Goal: Task Accomplishment & Management: Manage account settings

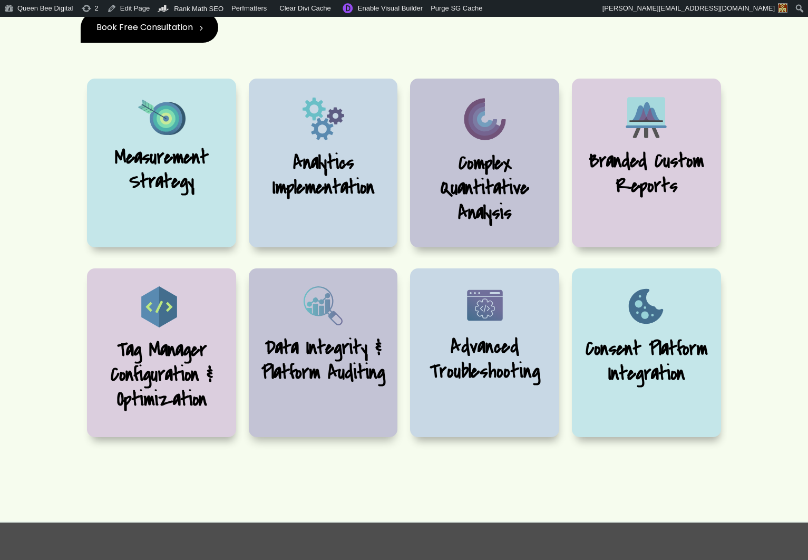
scroll to position [364, 0]
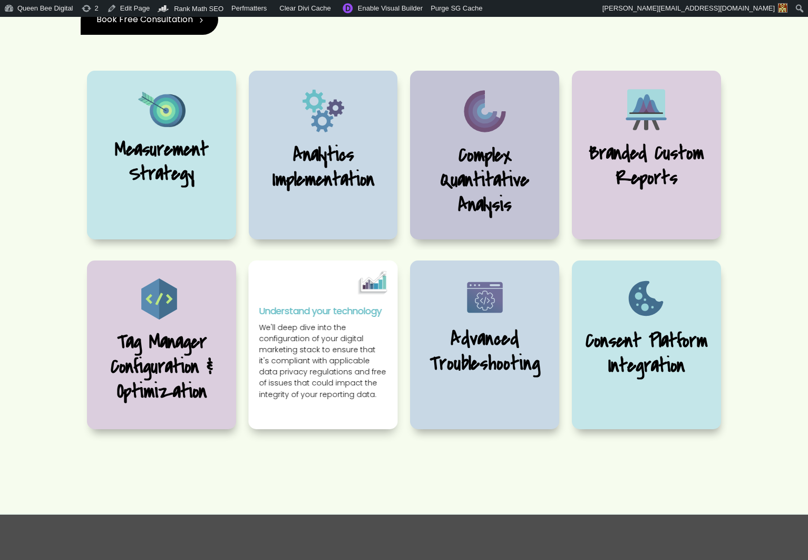
click at [375, 406] on div "Data Integrity & Platform Auditing Understand your technology We'll deep dive i…" at bounding box center [323, 344] width 149 height 169
click at [374, 407] on p "We'll deep dive into the configuration of your digital marketing stack to ensur…" at bounding box center [323, 364] width 128 height 85
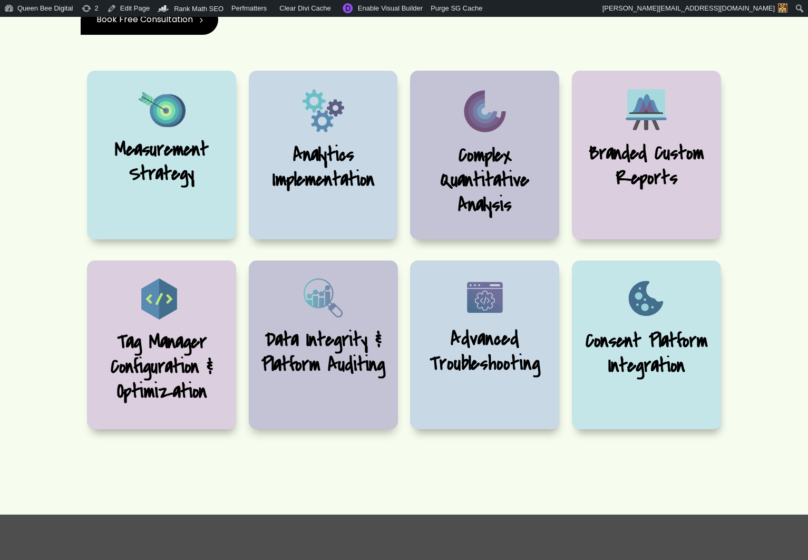
click at [396, 502] on div "Our Services We’re multi-facited and multi-disciplined. These are but a few of …" at bounding box center [404, 196] width 808 height 638
click at [128, 6] on link "Edit Page" at bounding box center [128, 8] width 51 height 17
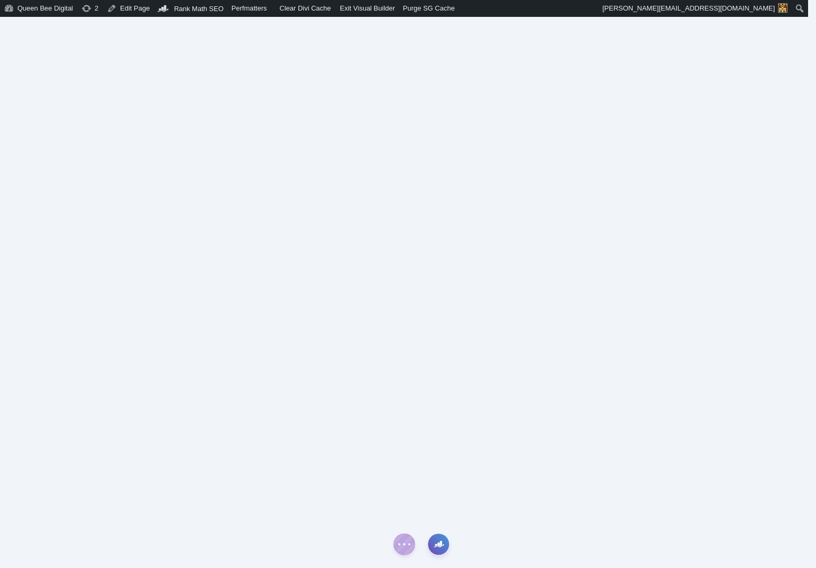
click at [439, 541] on icon "button" at bounding box center [439, 544] width 11 height 11
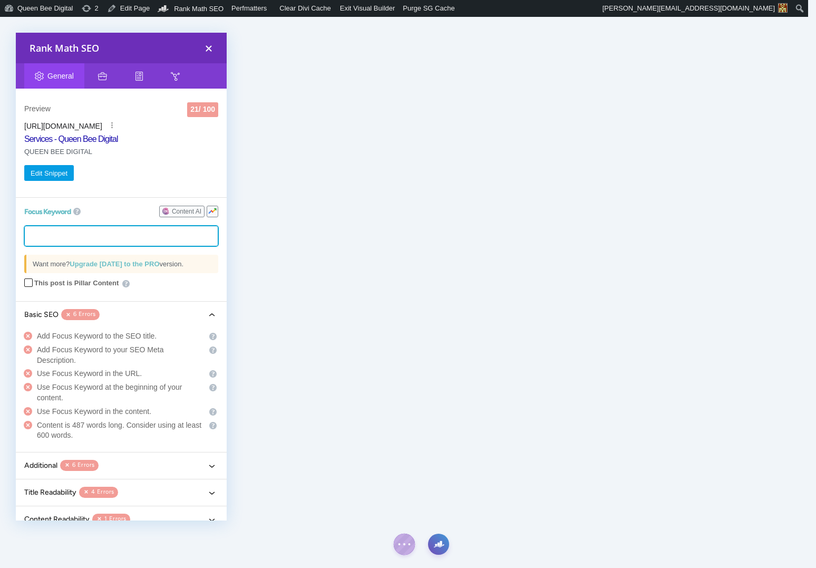
click at [59, 236] on tags "​" at bounding box center [121, 236] width 194 height 21
type input "Services"
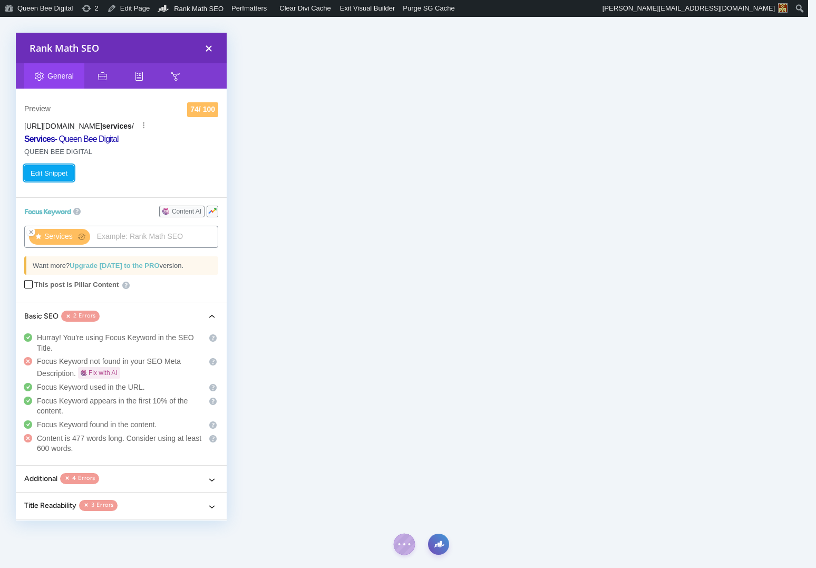
click at [56, 171] on button "Edit Snippet" at bounding box center [49, 173] width 50 height 16
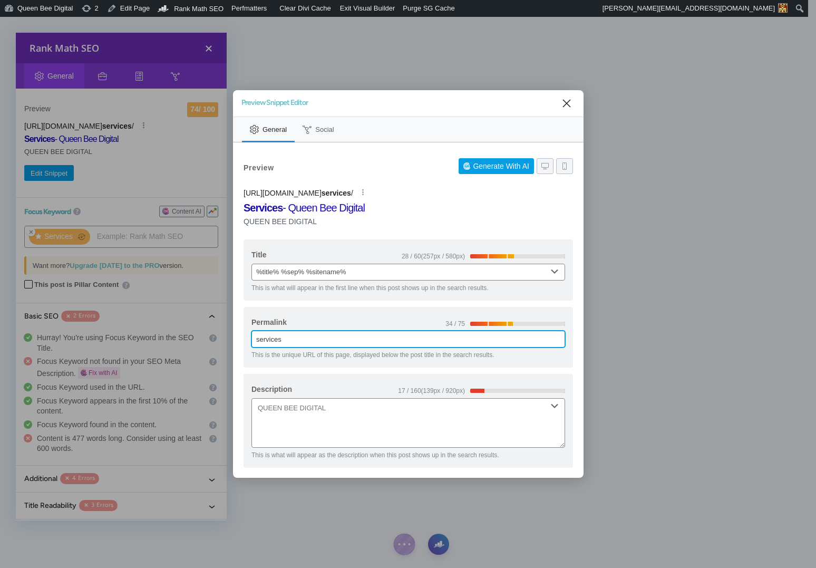
click at [273, 340] on input "services" at bounding box center [408, 339] width 314 height 17
drag, startPoint x: 298, startPoint y: 339, endPoint x: 257, endPoint y: 339, distance: 41.6
click at [257, 339] on input "services" at bounding box center [408, 339] width 314 height 17
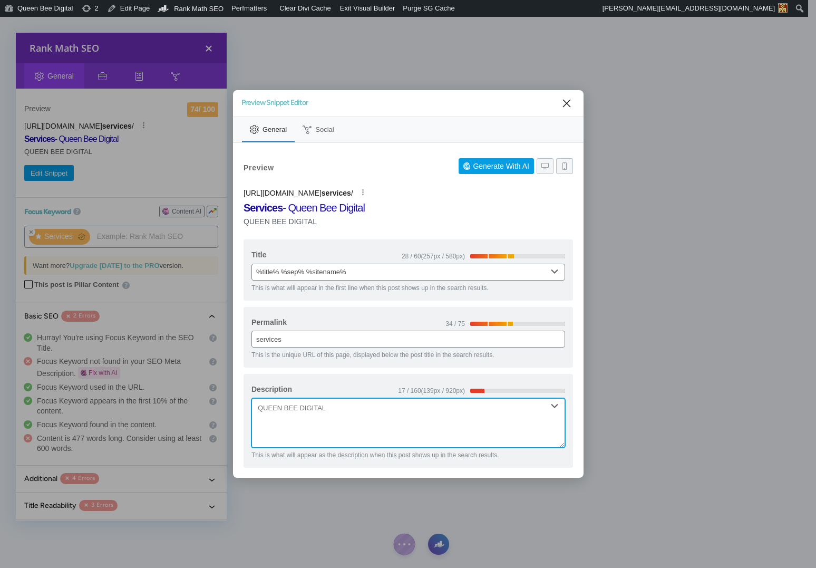
click at [303, 401] on textarea "Description" at bounding box center [408, 423] width 314 height 50
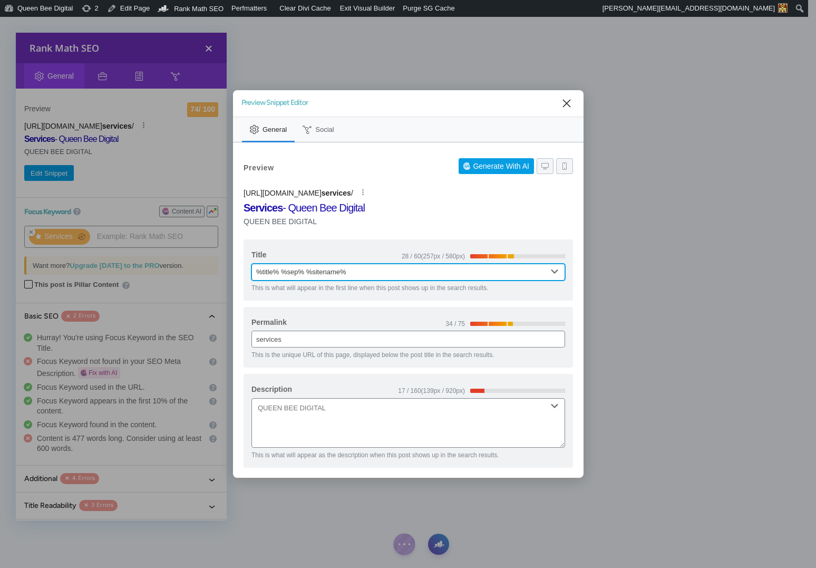
drag, startPoint x: 307, startPoint y: 271, endPoint x: 283, endPoint y: 271, distance: 24.2
click at [283, 271] on input "%title% %sep% %sitename%" at bounding box center [408, 272] width 314 height 17
type input "%title% | %sitename%"
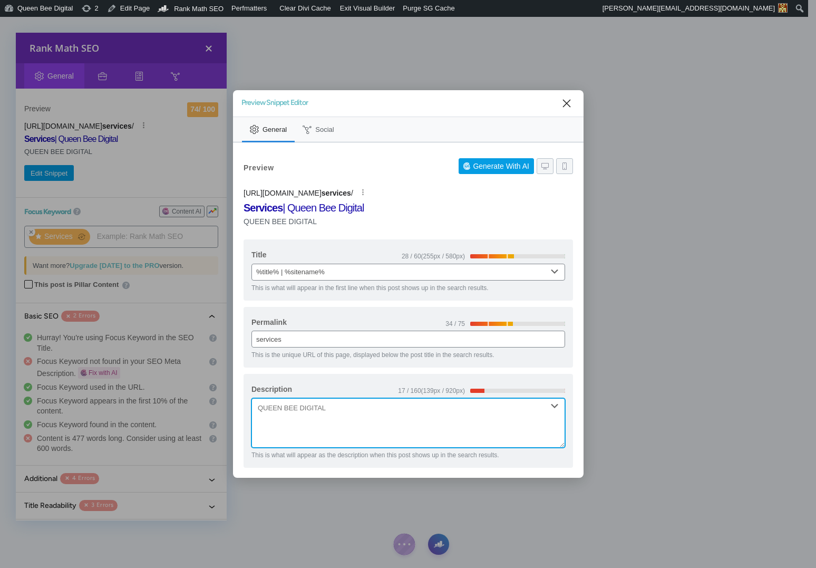
click at [281, 413] on textarea "Description" at bounding box center [408, 423] width 314 height 50
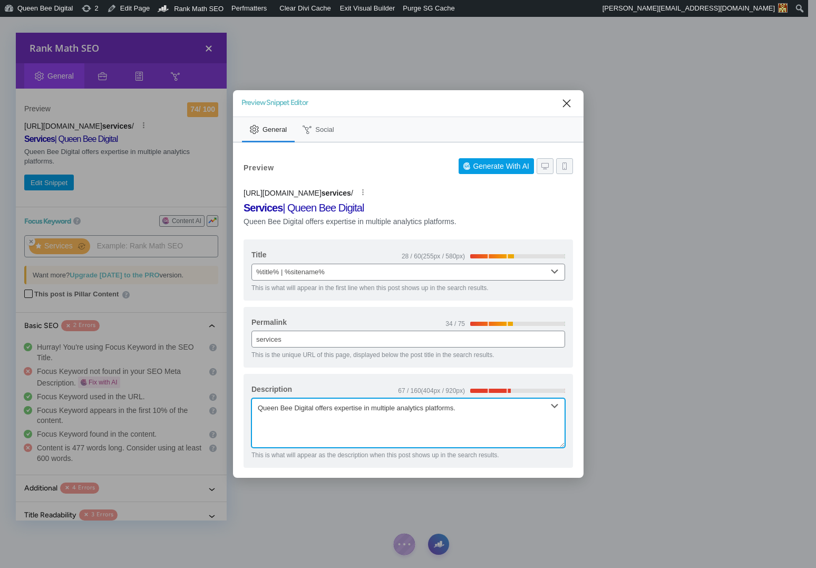
type textarea "Queen Bee Digital offers expertise in multiple analytics platforms."
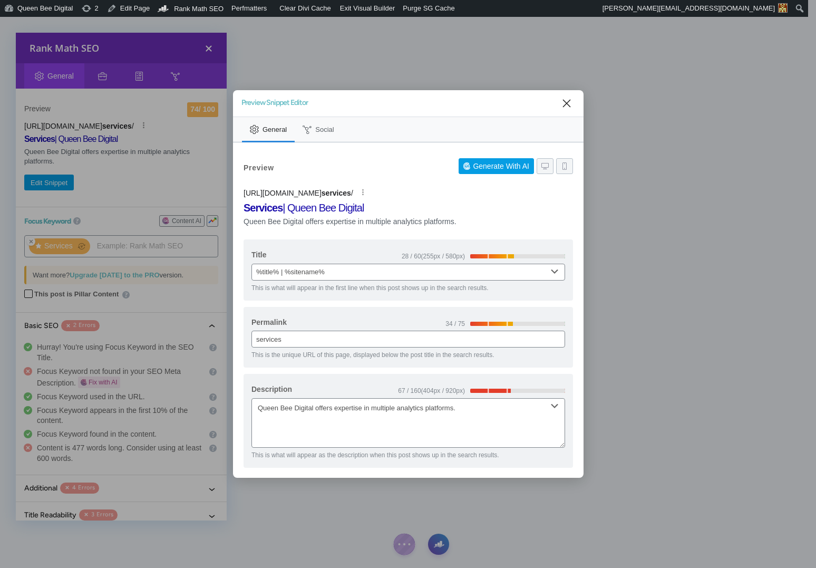
drag, startPoint x: 347, startPoint y: 100, endPoint x: 412, endPoint y: 102, distance: 64.9
click at [412, 102] on div "Preview Snippet Editor" at bounding box center [397, 103] width 313 height 7
drag, startPoint x: 412, startPoint y: 102, endPoint x: 462, endPoint y: 102, distance: 50.1
click at [462, 102] on div "Preview Snippet Editor" at bounding box center [397, 103] width 313 height 7
click at [561, 102] on icon "Close" at bounding box center [566, 103] width 13 height 13
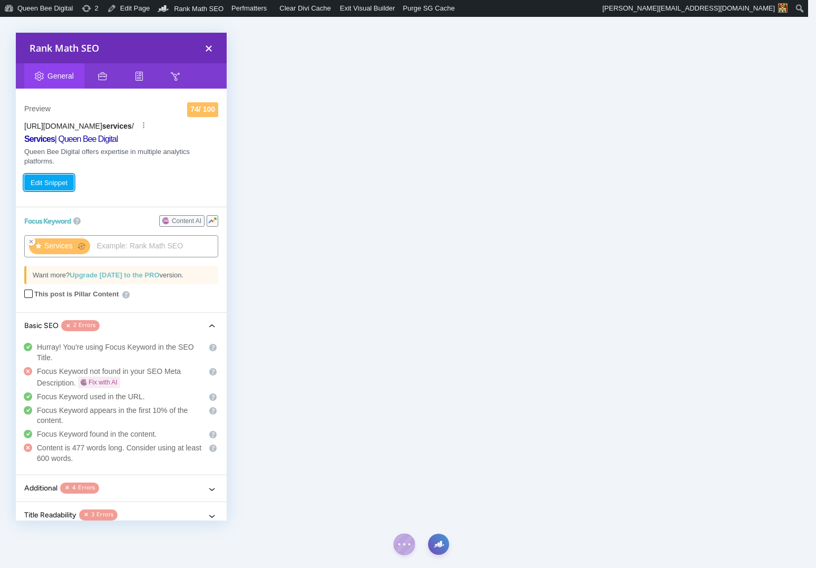
click at [53, 182] on button "Edit Snippet" at bounding box center [49, 182] width 50 height 16
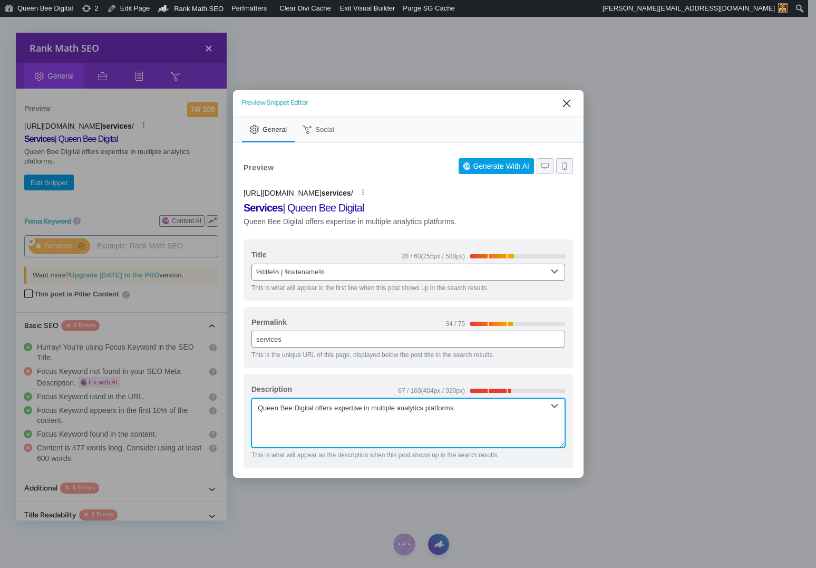
drag, startPoint x: 481, startPoint y: 408, endPoint x: 250, endPoint y: 409, distance: 230.4
click at [250, 409] on div "Description 67 / 160 (404px / 920px) Queen Bee Digital offers expertise in mult…" at bounding box center [408, 421] width 329 height 94
paste textarea "If your digital marketing setup feels like a pile of digital spaghetti — tangle…"
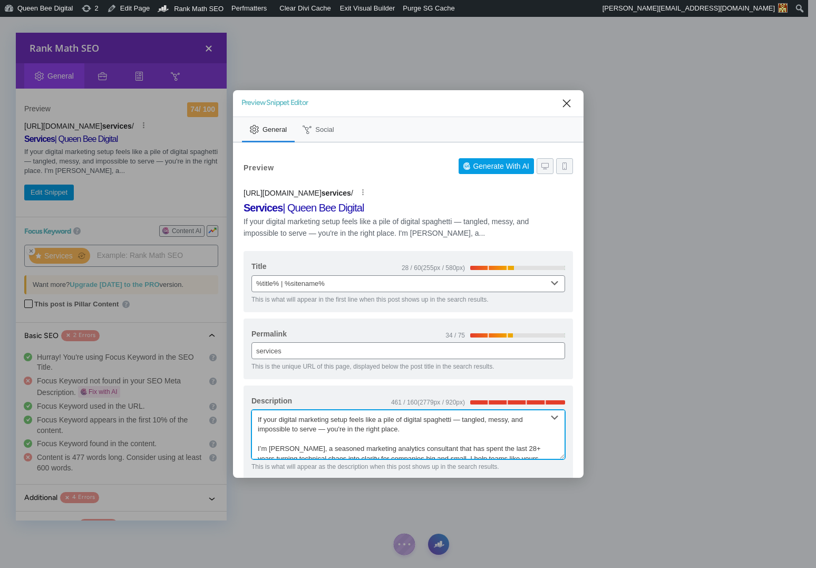
scroll to position [1, 0]
drag, startPoint x: 255, startPoint y: 417, endPoint x: 487, endPoint y: 433, distance: 232.5
click at [487, 433] on textarea "If your digital marketing setup feels like a pile of digital spaghetti — tangle…" at bounding box center [408, 435] width 314 height 50
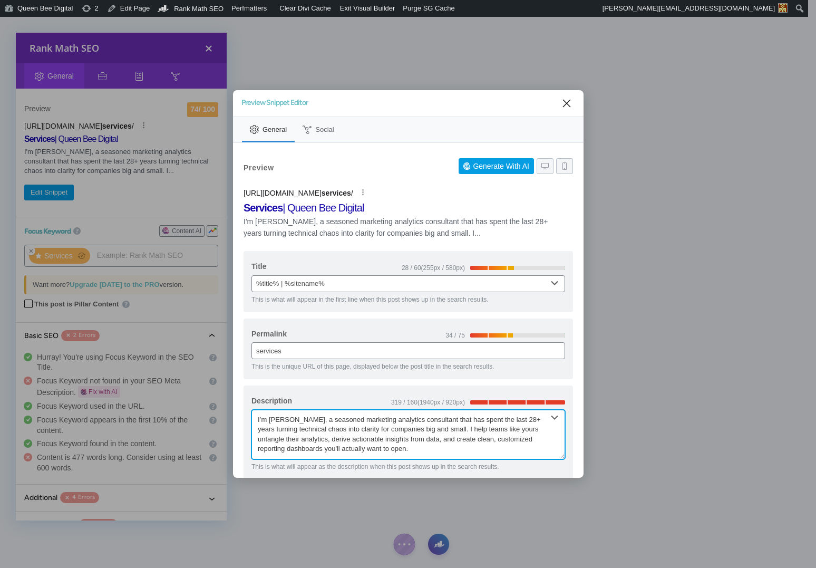
drag, startPoint x: 285, startPoint y: 420, endPoint x: 249, endPoint y: 420, distance: 35.8
click at [249, 420] on div "Description 319 / 160 (1940px / 920px) I’m Erin, a seasoned marketing analytics…" at bounding box center [408, 432] width 329 height 94
drag, startPoint x: 437, startPoint y: 429, endPoint x: 471, endPoint y: 451, distance: 40.5
click at [471, 451] on textarea "A seasoned marketing analytics consultant that has spent the last 28+ years tur…" at bounding box center [408, 435] width 314 height 50
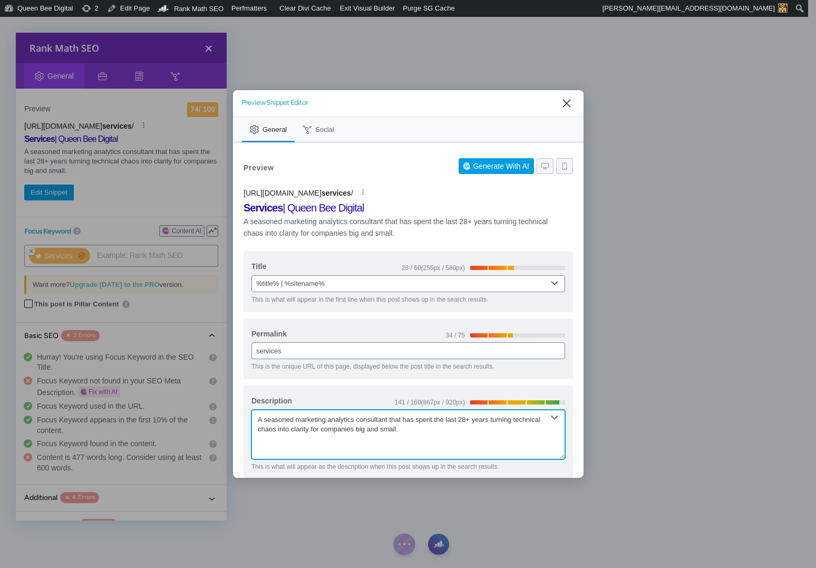
paste textarea "I help teams like yours untangle their analytics, derive actionable insights fr…"
drag, startPoint x: 375, startPoint y: 429, endPoint x: 422, endPoint y: 428, distance: 46.9
click at [423, 428] on textarea "I help teams like yours untangle their analytics, derive actionable insights fr…" at bounding box center [408, 435] width 314 height 50
click at [258, 419] on textarea "I help teams like yours untangle their analytics, derive actionable insights fr…" at bounding box center [408, 435] width 314 height 50
drag, startPoint x: 333, startPoint y: 430, endPoint x: 377, endPoint y: 432, distance: 43.8
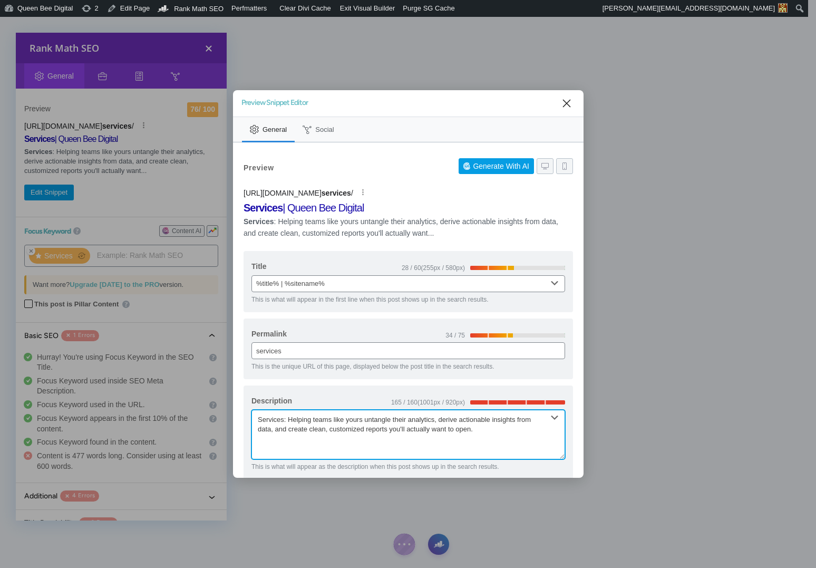
click at [377, 432] on textarea "Services: Helping teams like yours untangle their analytics, derive actionable …" at bounding box center [408, 435] width 314 height 50
click at [428, 431] on textarea "Services: Helping teams like yours untangle their analytics, derive actionable …" at bounding box center [408, 435] width 314 height 50
drag, startPoint x: 334, startPoint y: 430, endPoint x: 359, endPoint y: 431, distance: 25.3
click at [359, 431] on textarea "Services: Helping teams like yours untangle their analytics, derive actionable …" at bounding box center [408, 435] width 314 height 50
drag, startPoint x: 335, startPoint y: 418, endPoint x: 360, endPoint y: 421, distance: 24.9
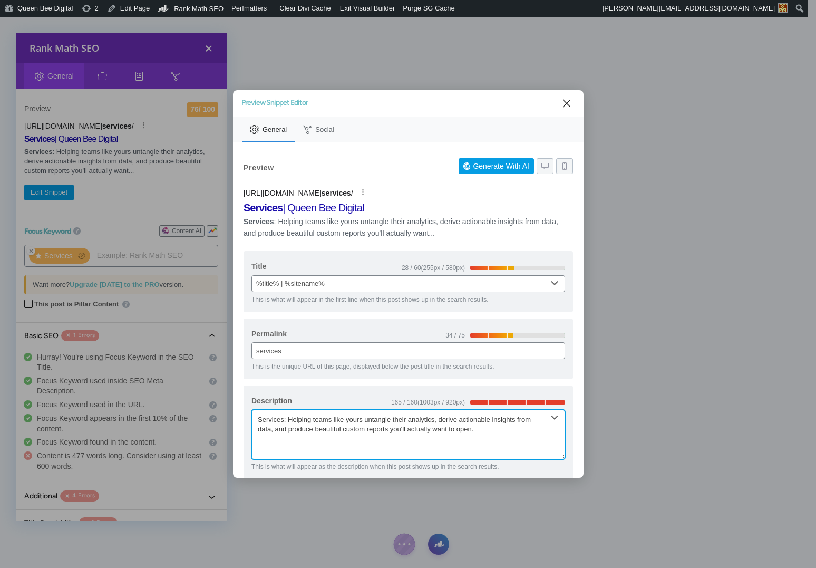
click at [360, 421] on textarea "Services: Helping teams like yours untangle their analytics, derive actionable …" at bounding box center [408, 435] width 314 height 50
drag, startPoint x: 369, startPoint y: 420, endPoint x: 335, endPoint y: 420, distance: 33.7
click at [335, 420] on textarea "Services: Helping teams like yours untangle their analytics, derive actionable …" at bounding box center [408, 435] width 314 height 50
click at [408, 431] on textarea "Services: Helping teams like yours untangle their analytics, derive actionable …" at bounding box center [408, 435] width 314 height 50
drag, startPoint x: 336, startPoint y: 419, endPoint x: 368, endPoint y: 420, distance: 32.7
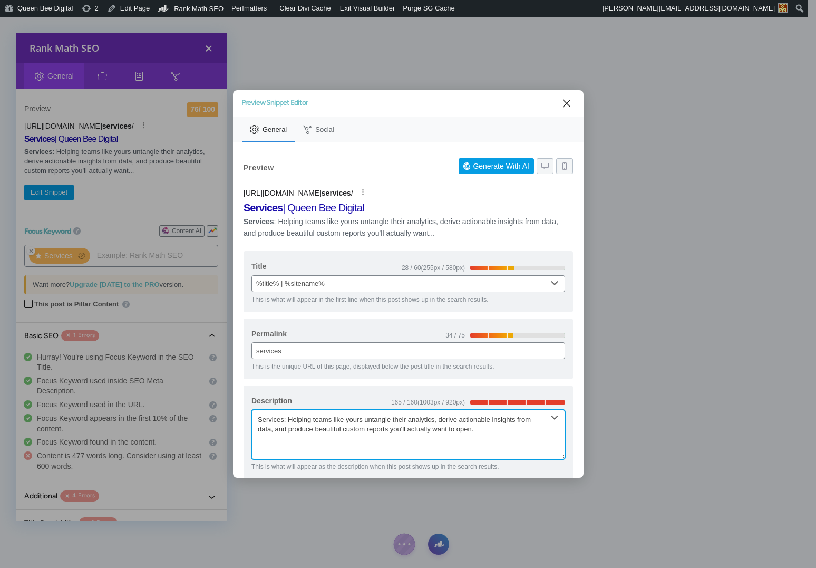
click at [368, 420] on textarea "Services: Helping teams like yours untangle their analytics, derive actionable …" at bounding box center [408, 435] width 314 height 50
type textarea "Services: Helping teams untangle their analytics, derive actionable insights fr…"
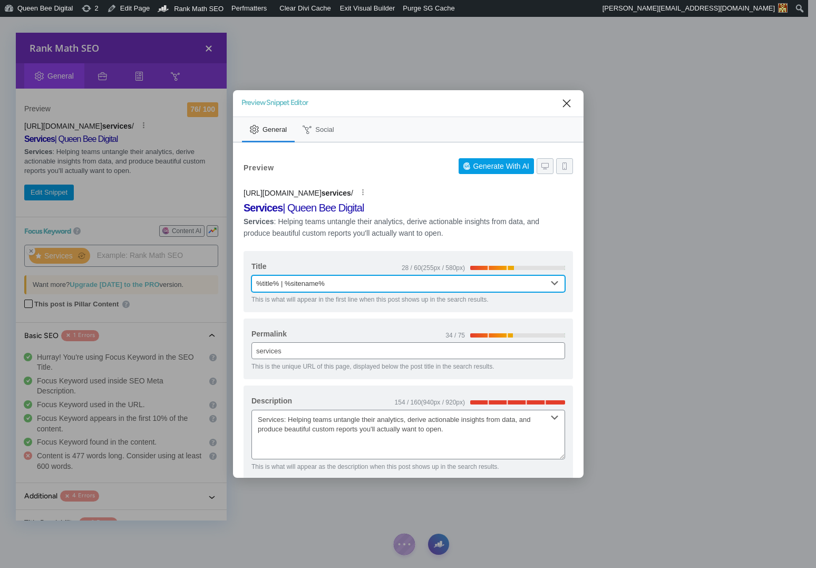
drag, startPoint x: 255, startPoint y: 282, endPoint x: 277, endPoint y: 282, distance: 22.1
click at [277, 282] on input "%title% | %sitename%" at bounding box center [408, 283] width 314 height 17
click at [294, 282] on input "Analytics & Report Building Services | %sitename%" at bounding box center [408, 283] width 314 height 17
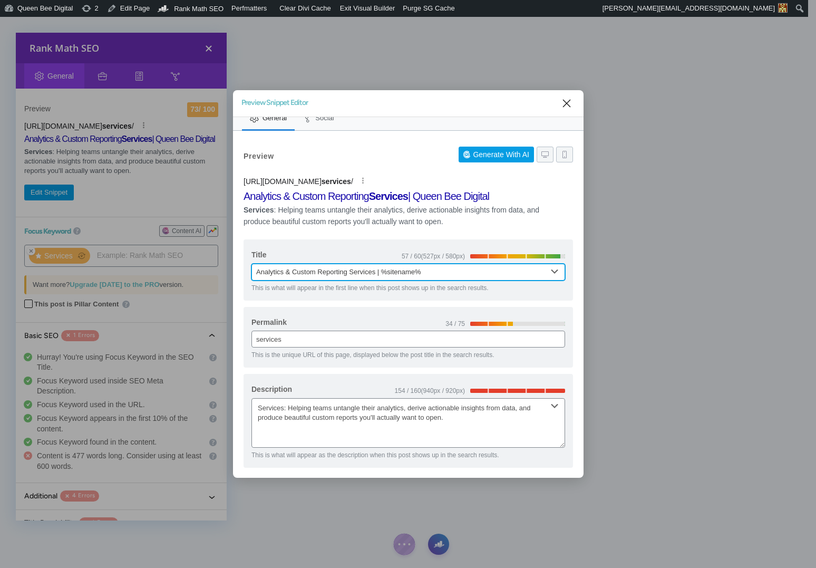
scroll to position [12, 0]
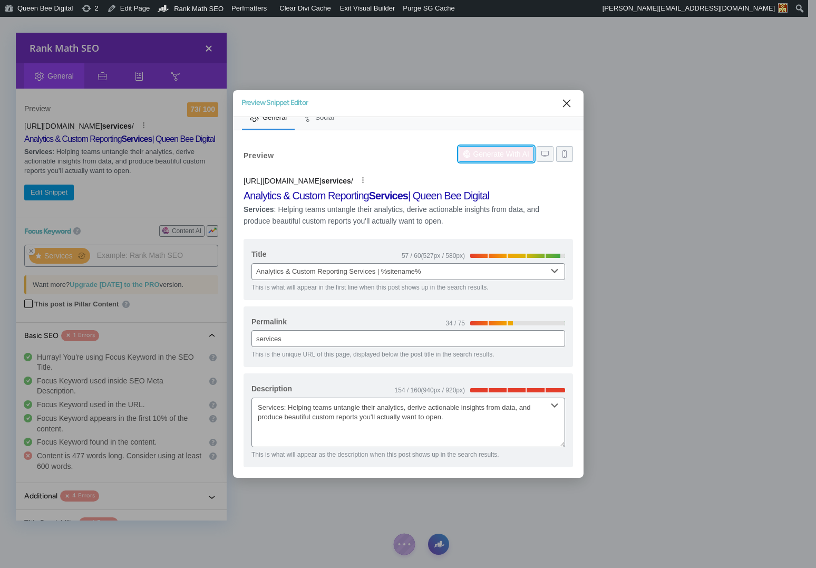
click at [496, 153] on button "Generate With AI" at bounding box center [496, 154] width 75 height 16
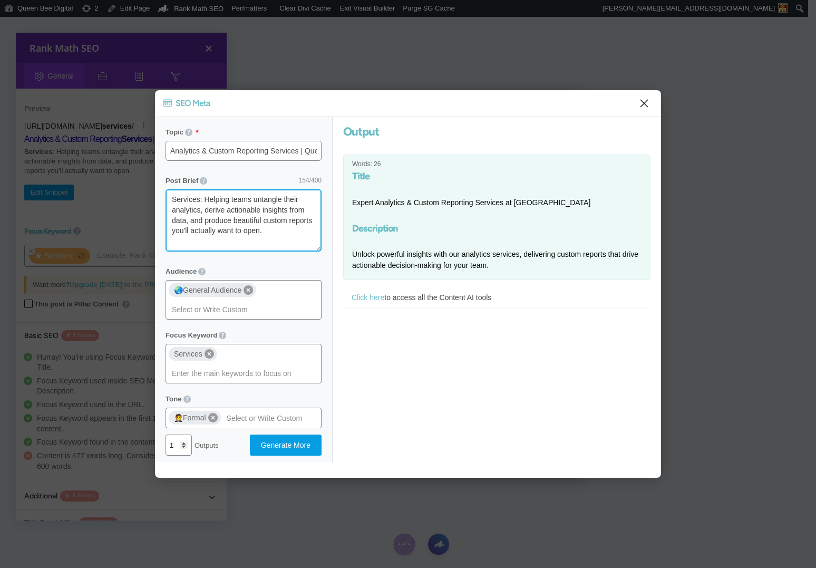
click at [238, 234] on textarea "Services: Helping teams untangle their analytics, derive actionable insights fr…" at bounding box center [244, 220] width 156 height 62
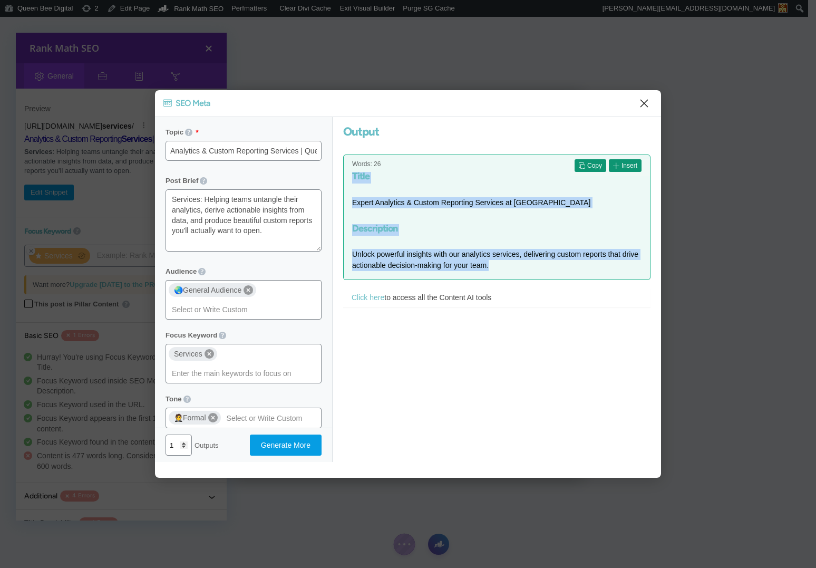
drag, startPoint x: 352, startPoint y: 254, endPoint x: 483, endPoint y: 257, distance: 131.3
click at [483, 257] on span "Unlock powerful insights with our analytics services, delivering custom reports…" at bounding box center [495, 260] width 286 height 20
click at [579, 167] on button "Copy" at bounding box center [591, 165] width 32 height 13
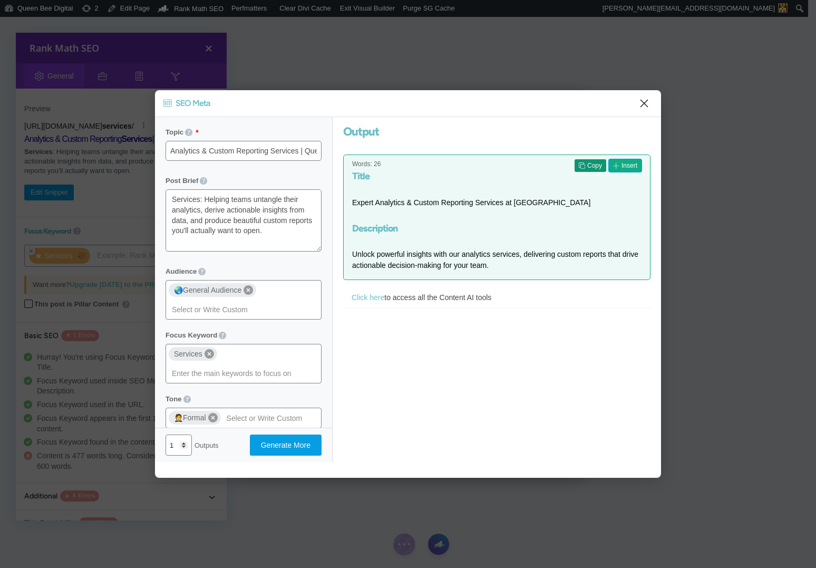
click at [622, 164] on span "Insert" at bounding box center [630, 165] width 16 height 13
type input "Expert Analytics & Custom Reporting Services at Queen Bee"
type textarea "Unlock powerful insights with our analytics services, delivering custom reports…"
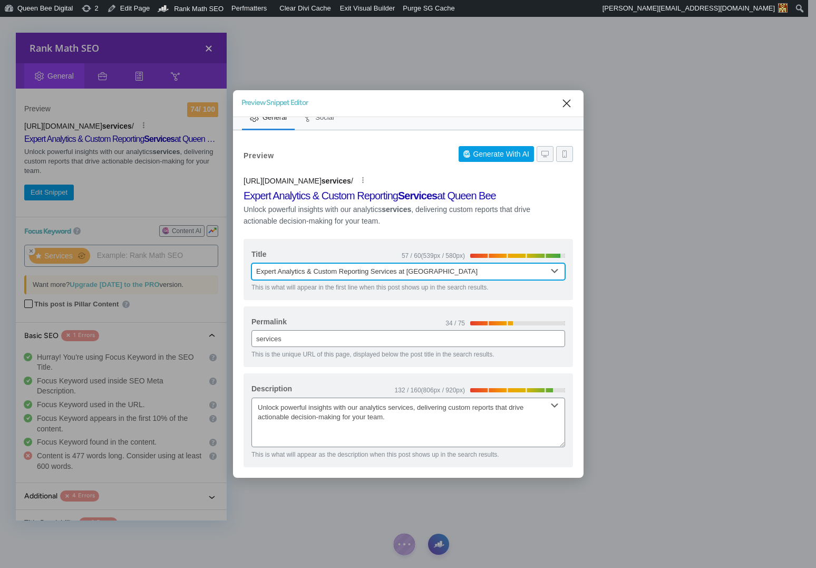
click at [462, 271] on input "Expert Analytics & Custom Reporting Services at Queen Bee" at bounding box center [408, 271] width 314 height 17
type input "Expert Analytics & Custom Reporting Services at Queen Bee Digital"
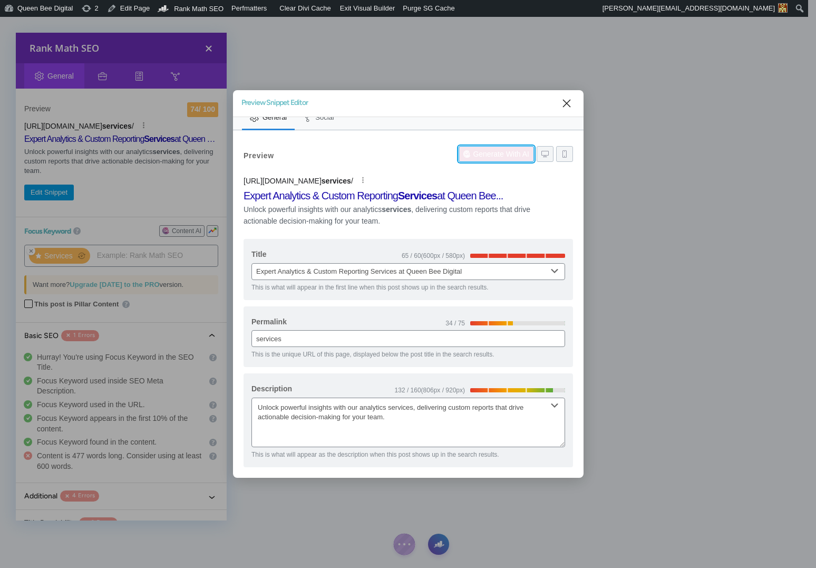
click at [488, 159] on button "Generate With AI" at bounding box center [496, 154] width 75 height 16
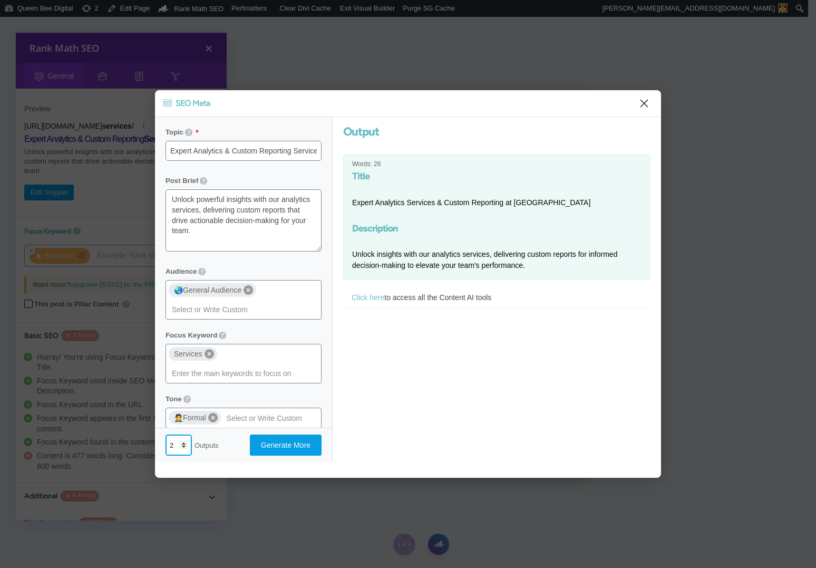
click at [185, 443] on input "2" at bounding box center [179, 444] width 26 height 21
type input "3"
click at [185, 443] on input "3" at bounding box center [179, 444] width 26 height 21
click at [288, 448] on span "Generate More" at bounding box center [286, 445] width 50 height 20
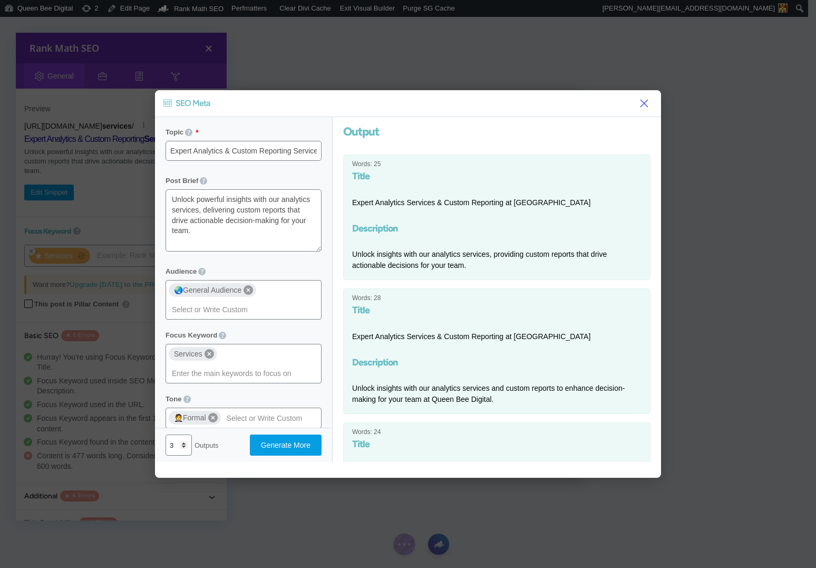
click at [644, 105] on icon "Close" at bounding box center [644, 103] width 13 height 13
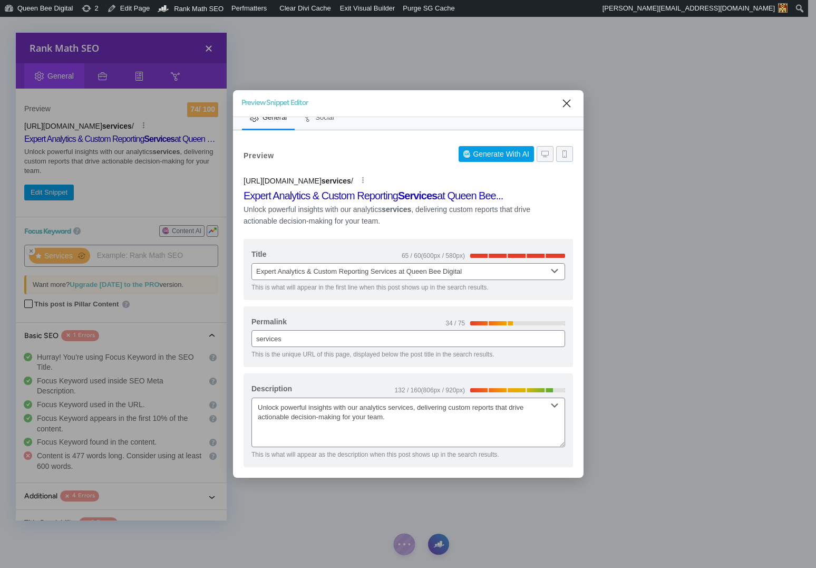
scroll to position [0, 0]
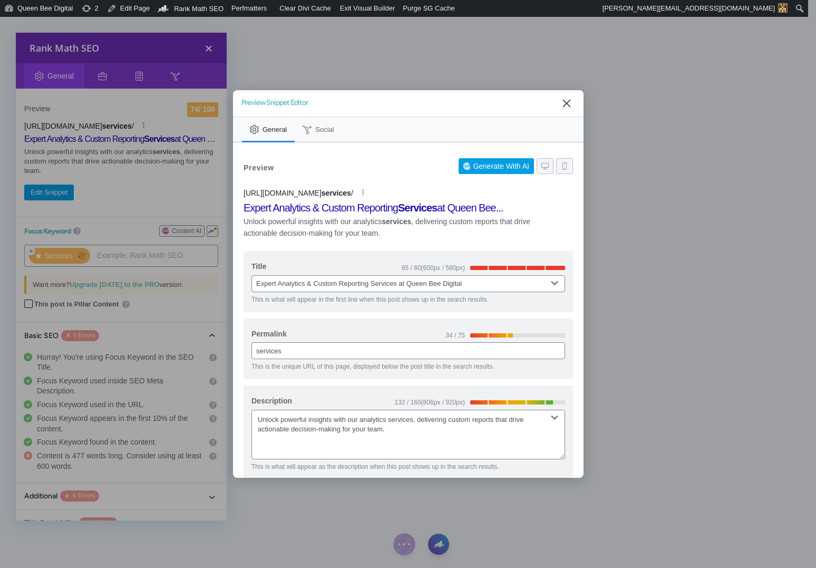
click at [322, 127] on span "Social" at bounding box center [324, 129] width 18 height 8
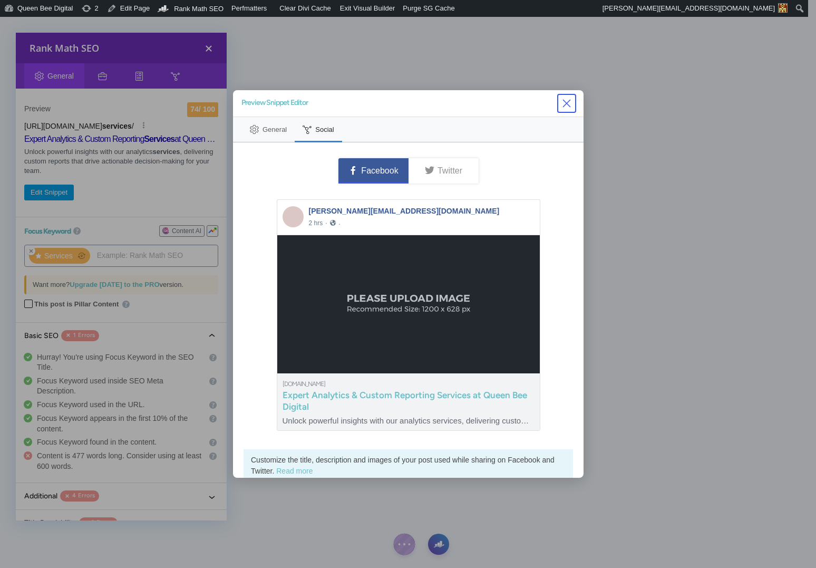
click at [562, 103] on icon "Close" at bounding box center [566, 103] width 8 height 8
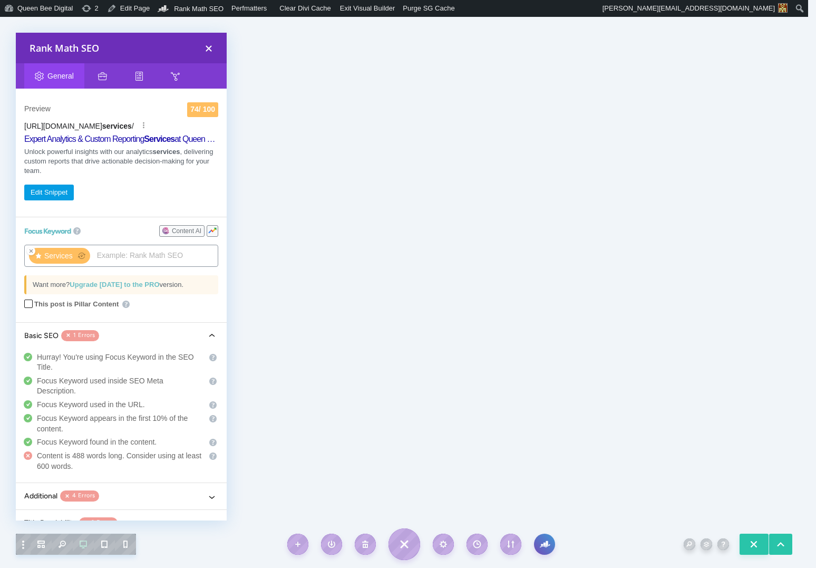
scroll to position [43, 0]
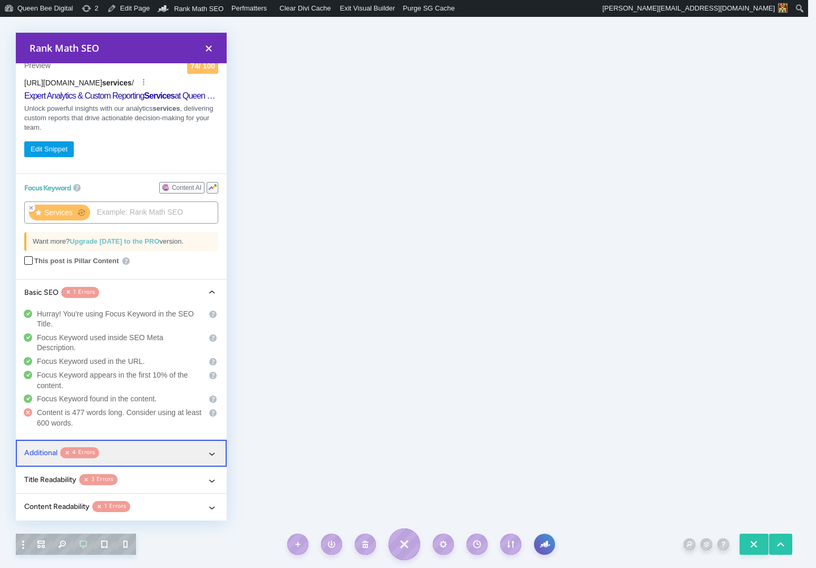
click at [206, 452] on icon "button" at bounding box center [212, 453] width 13 height 13
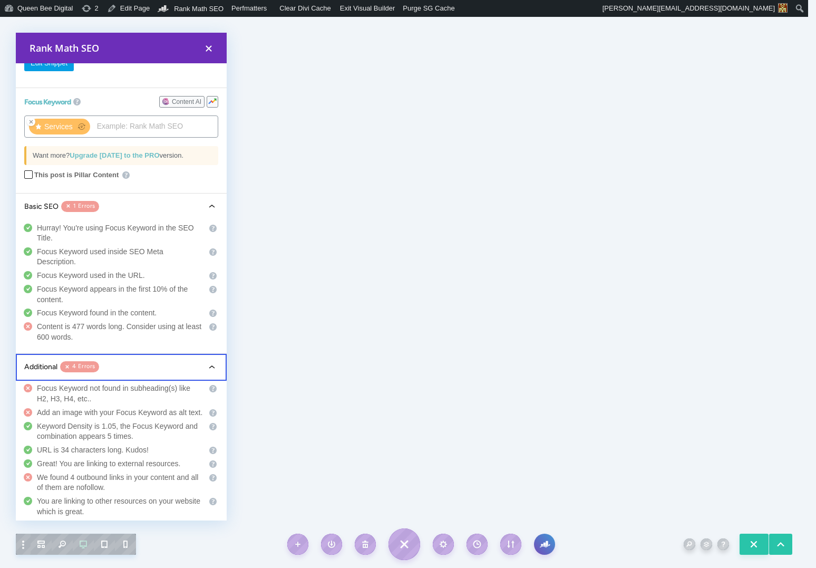
scroll to position [128, 0]
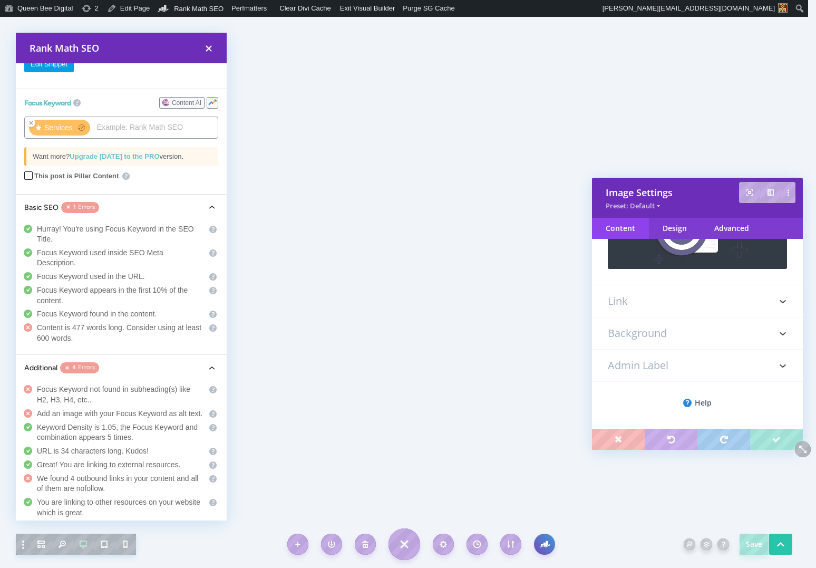
click at [651, 309] on h3 "Link" at bounding box center [697, 301] width 179 height 32
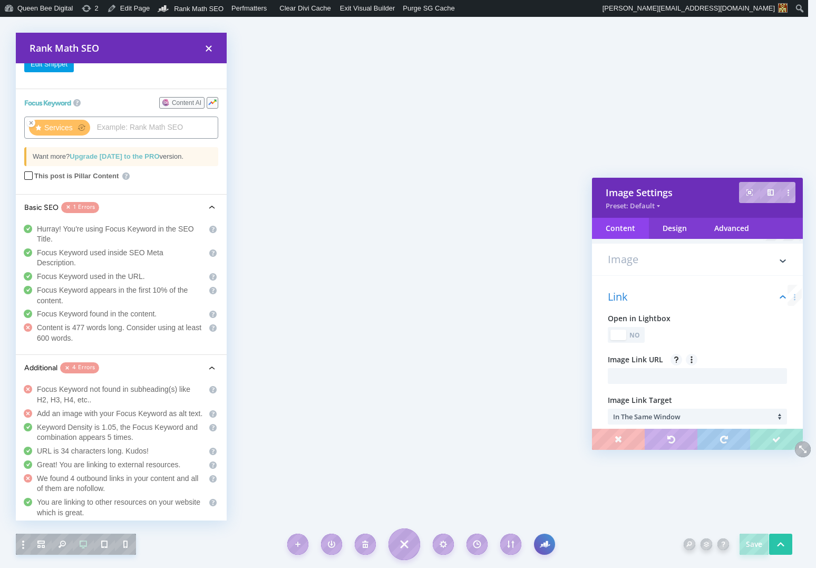
scroll to position [0, 0]
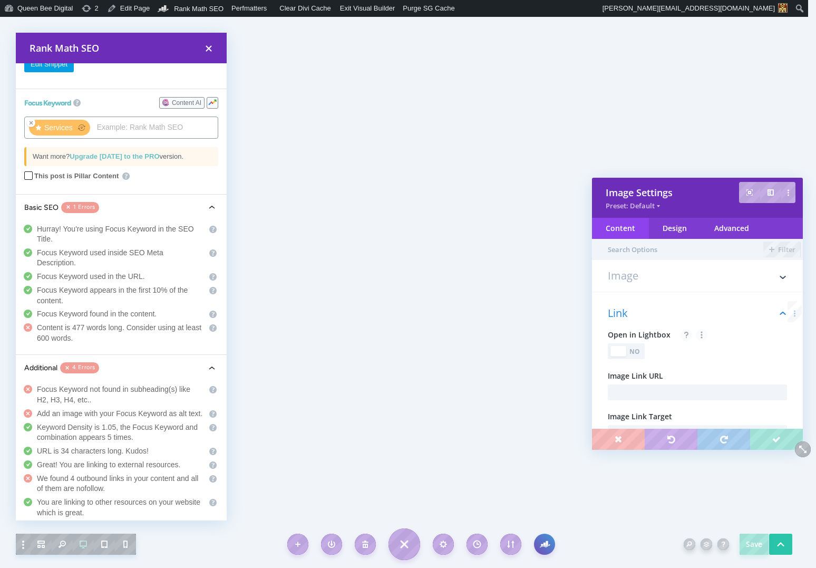
drag, startPoint x: 654, startPoint y: 288, endPoint x: 653, endPoint y: 283, distance: 5.9
click at [654, 288] on h3 "Image" at bounding box center [697, 280] width 179 height 21
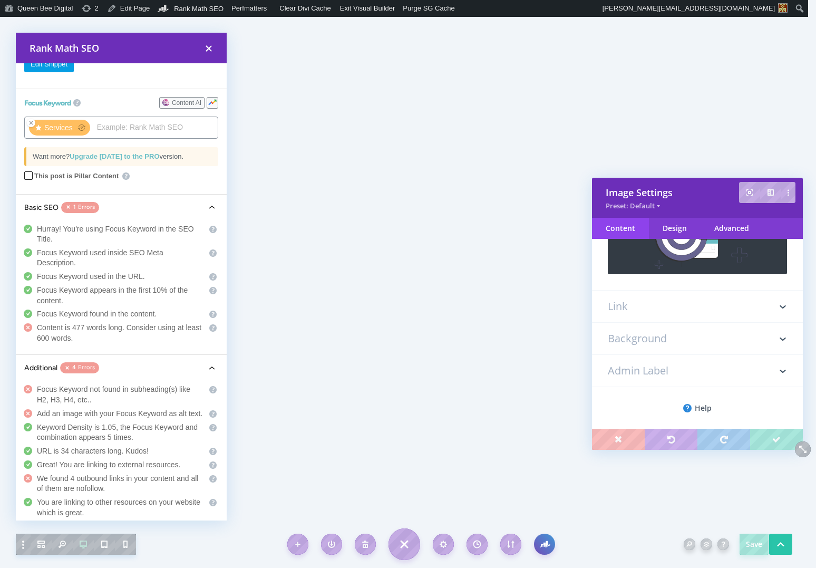
scroll to position [138, 0]
click at [657, 330] on h3 "Background" at bounding box center [697, 333] width 179 height 32
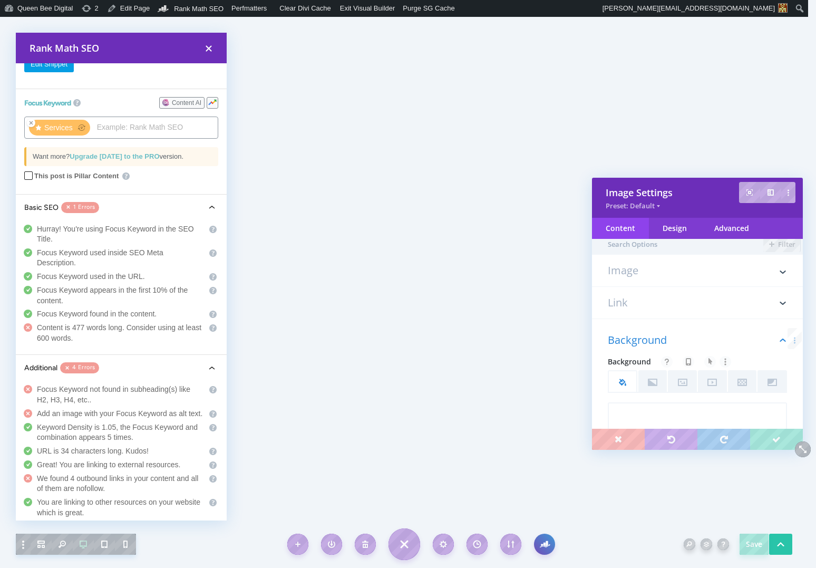
scroll to position [0, 0]
click at [634, 276] on h3 "Image" at bounding box center [697, 280] width 179 height 21
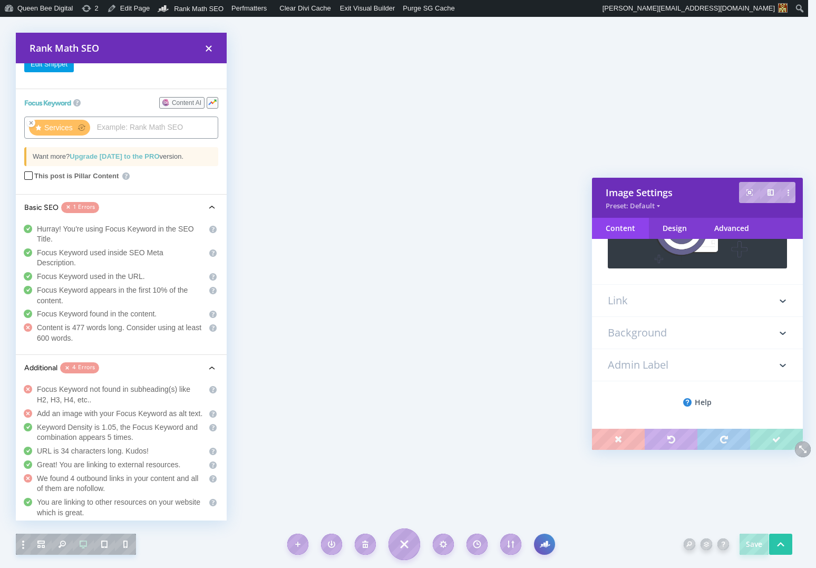
click at [641, 302] on h3 "Link" at bounding box center [697, 301] width 179 height 32
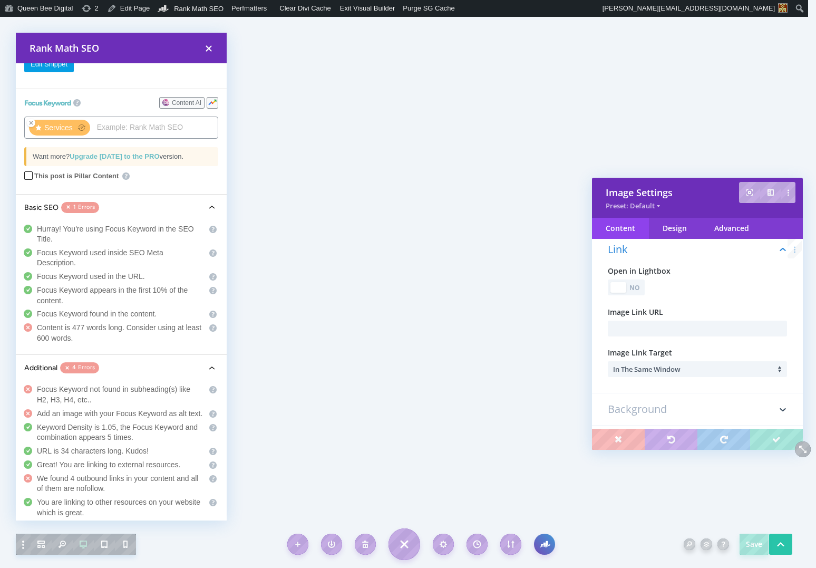
scroll to position [59, 0]
click at [739, 229] on div "Advanced" at bounding box center [732, 228] width 62 height 21
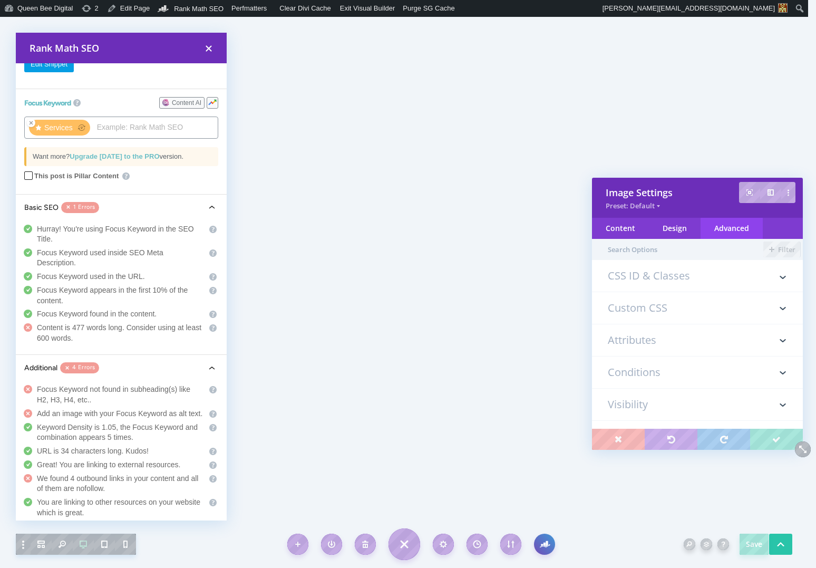
click at [659, 337] on h3 "Attributes" at bounding box center [697, 340] width 179 height 32
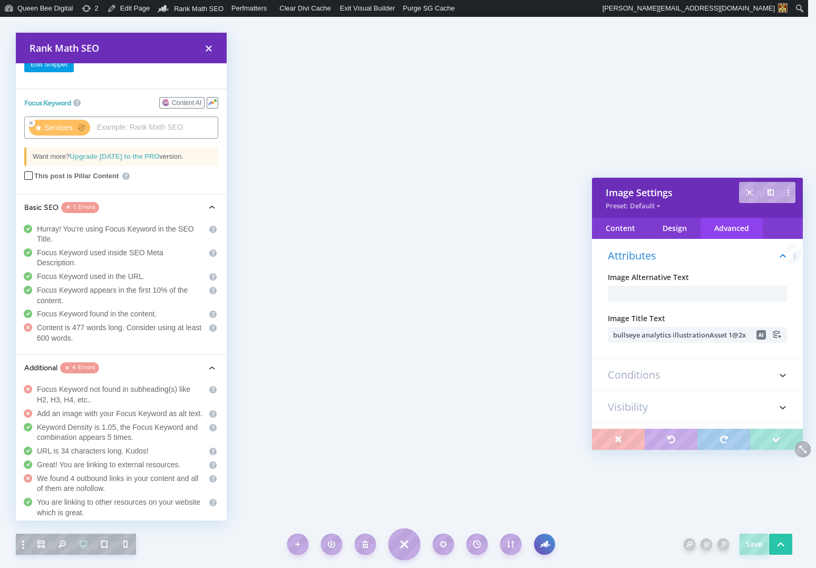
scroll to position [91, 0]
click at [644, 292] on input "text" at bounding box center [697, 292] width 179 height 16
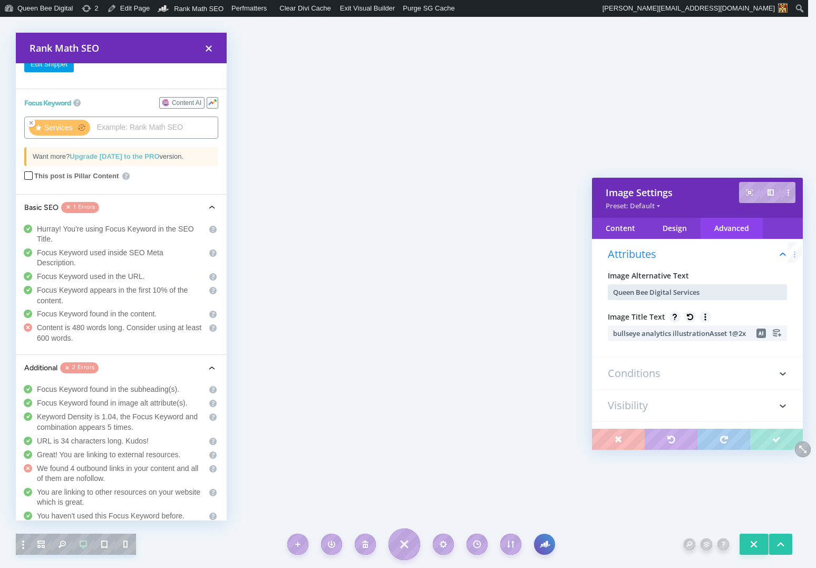
type input "Queen Bee Digital Services"
click at [734, 333] on input "bullseye analytics illustrationAsset 1@2x" at bounding box center [697, 333] width 179 height 16
paste input "Queen Bee Digital Services"
type input "Queen Bee Digital Services"
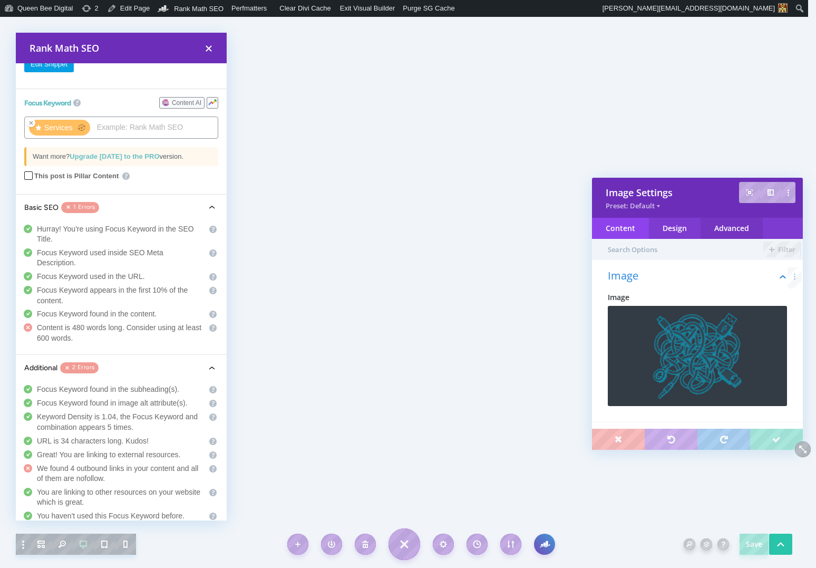
click at [732, 232] on div "Advanced" at bounding box center [732, 228] width 62 height 21
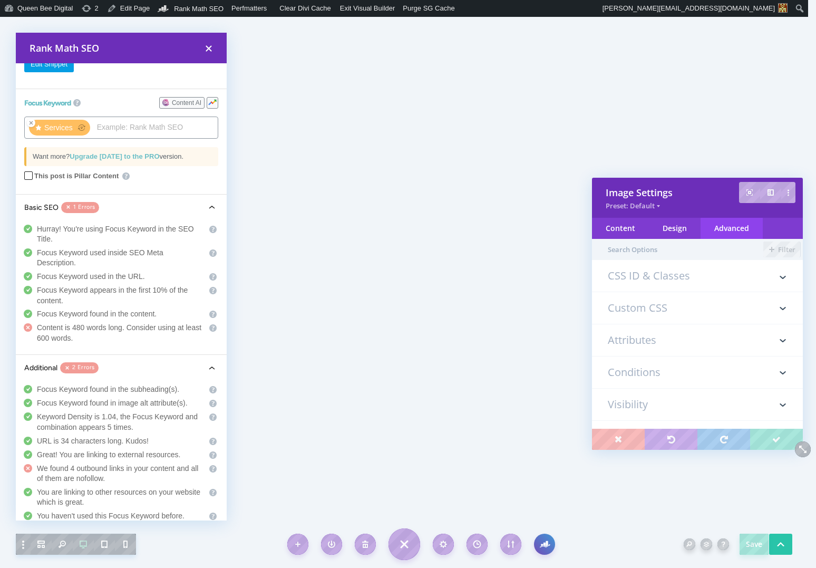
click at [648, 341] on h3 "Attributes" at bounding box center [697, 340] width 179 height 32
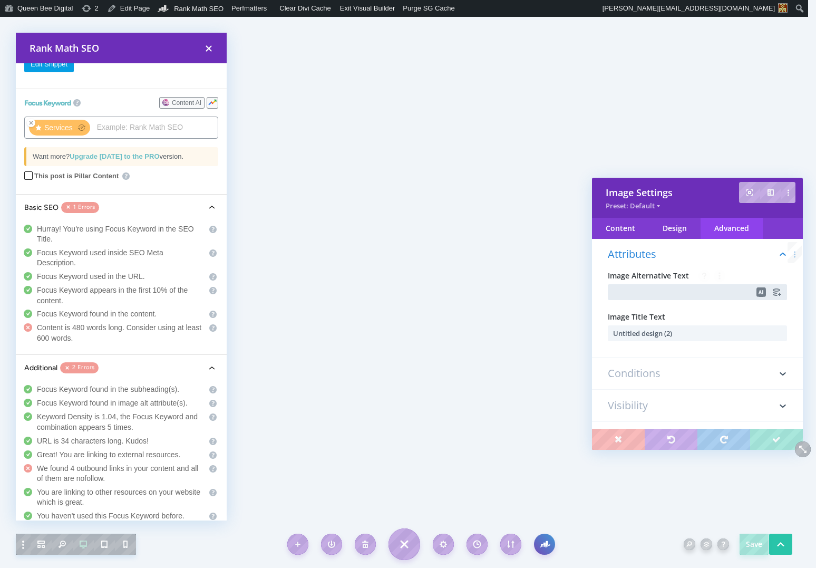
click at [645, 296] on input "text" at bounding box center [697, 292] width 179 height 16
type input "Digital Spaghetti"
click at [684, 334] on input "Untitled design (2)" at bounding box center [697, 333] width 179 height 16
type input "Digital Spaghetti"
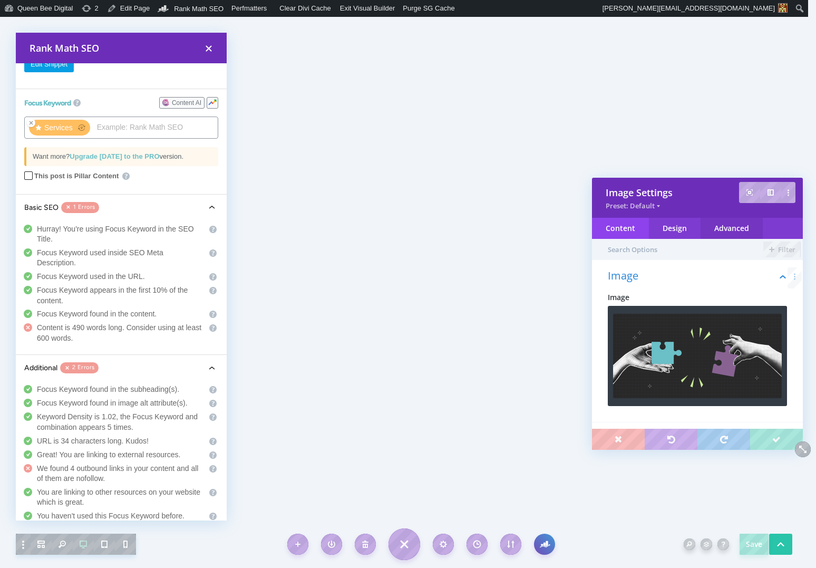
click at [735, 225] on div "Advanced" at bounding box center [732, 228] width 62 height 21
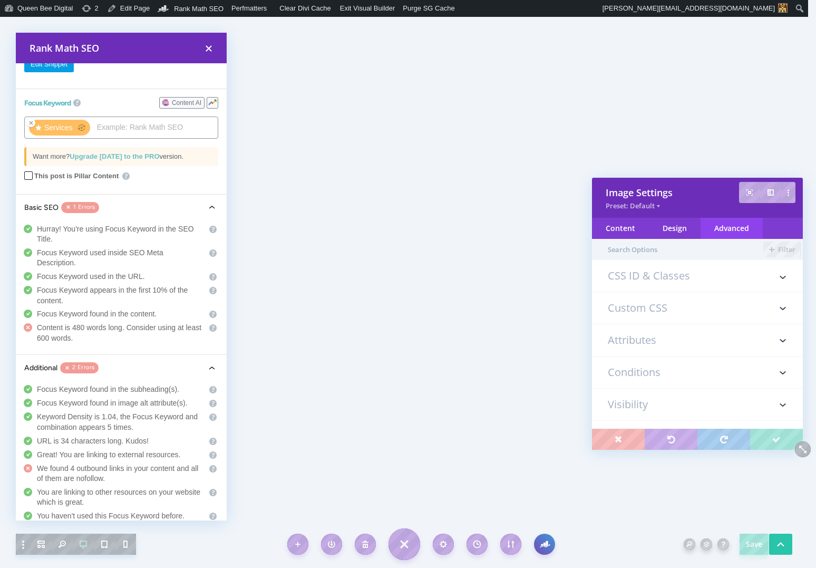
click at [632, 342] on h3 "Attributes" at bounding box center [697, 340] width 179 height 32
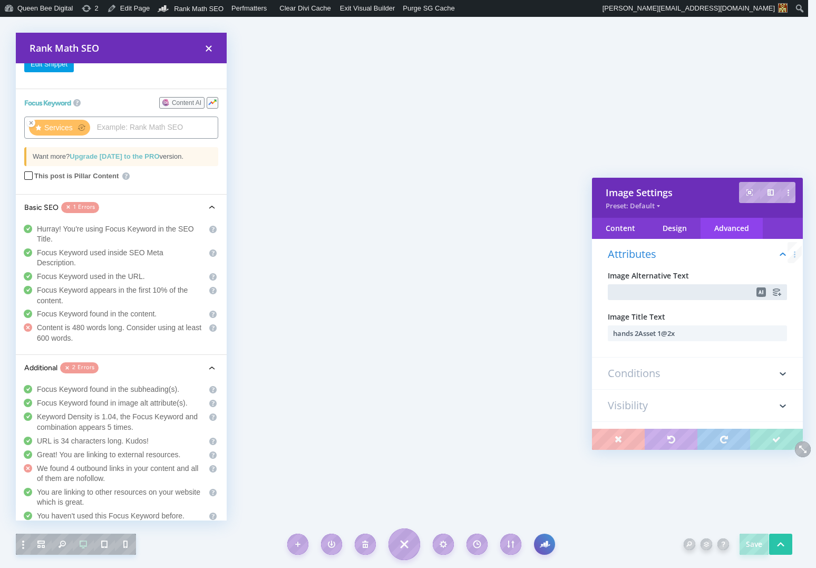
click at [642, 293] on input "text" at bounding box center [697, 292] width 179 height 16
type input "Who I Work With"
click at [690, 336] on input "hands 2Asset 1@2x" at bounding box center [697, 333] width 179 height 16
paste input "Who I Work With"
type input "Who I Work With"
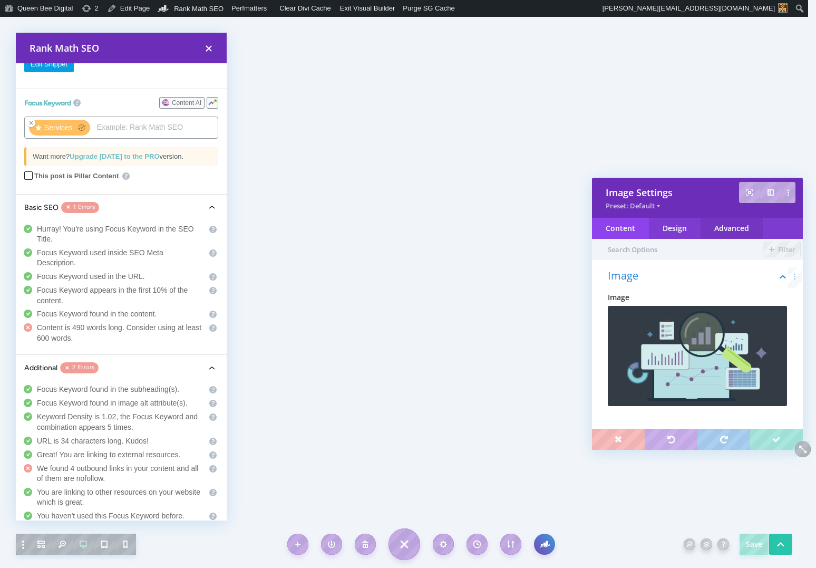
click at [741, 226] on div "Advanced" at bounding box center [732, 228] width 62 height 21
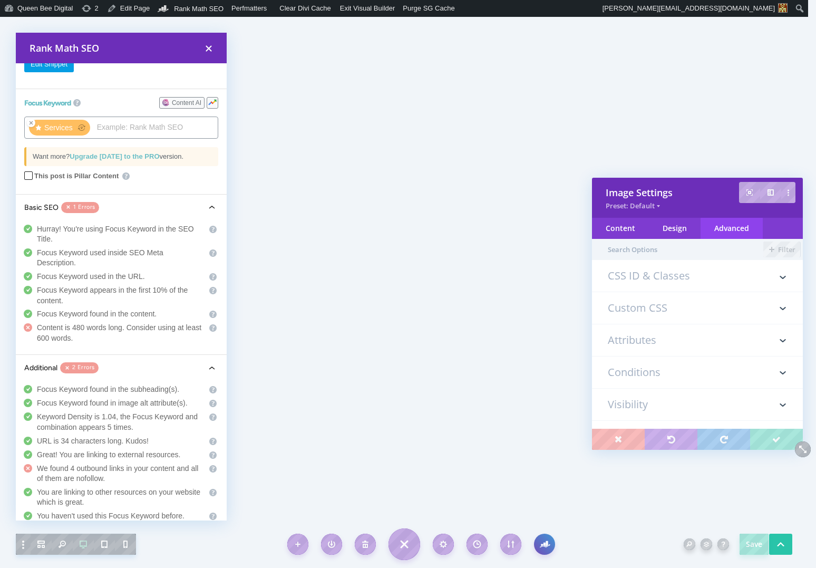
click at [646, 328] on h3 "Attributes" at bounding box center [697, 340] width 179 height 32
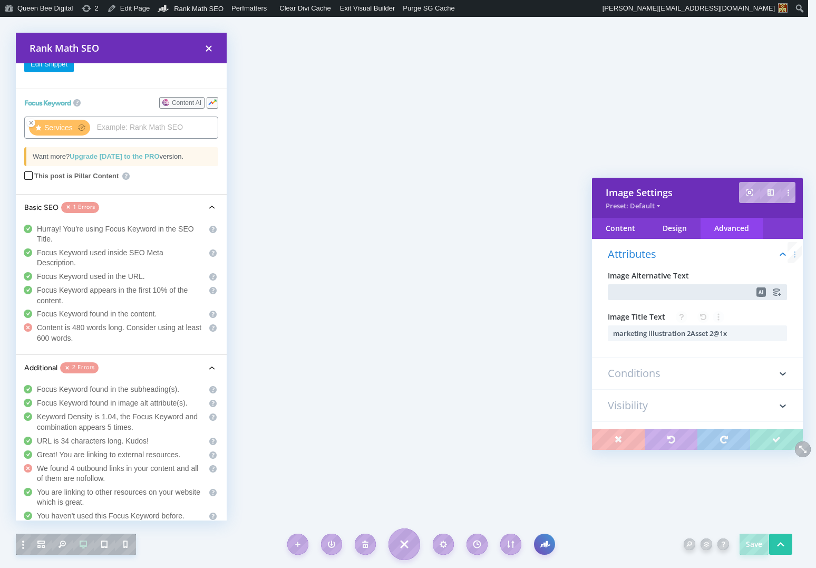
click at [663, 294] on input "text" at bounding box center [697, 292] width 179 height 16
type input "Results You See"
click at [672, 331] on input "marketing illustration 2Asset 2@1x" at bounding box center [697, 333] width 179 height 16
paste input "Results You See"
type input "Results You See"
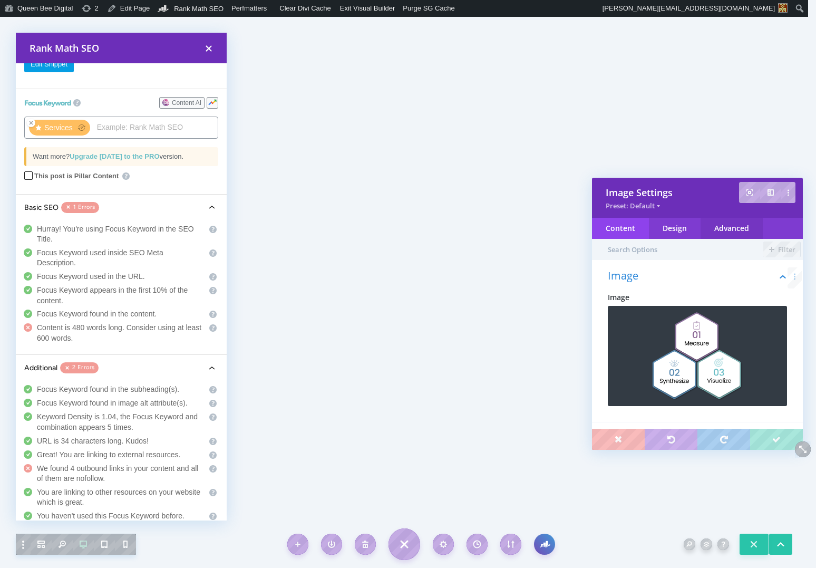
click at [737, 229] on div "Advanced" at bounding box center [732, 228] width 62 height 21
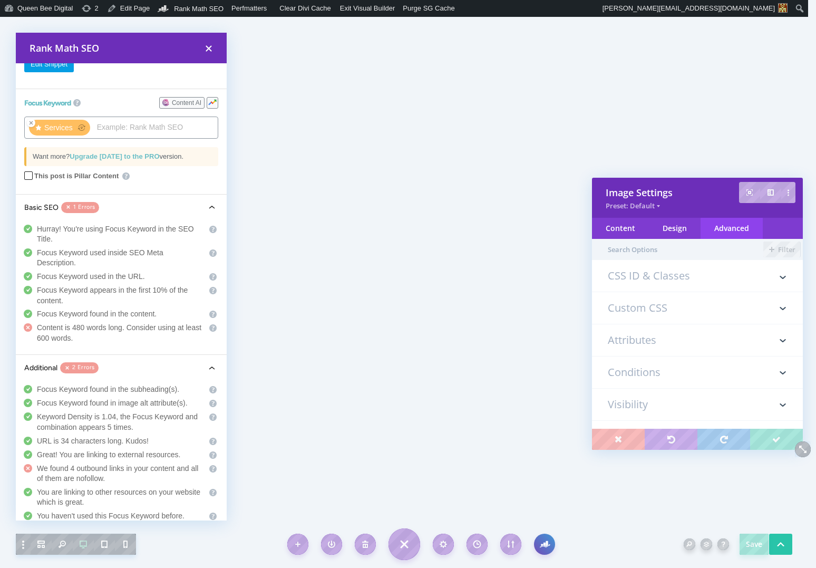
click at [667, 332] on h3 "Attributes" at bounding box center [697, 340] width 179 height 32
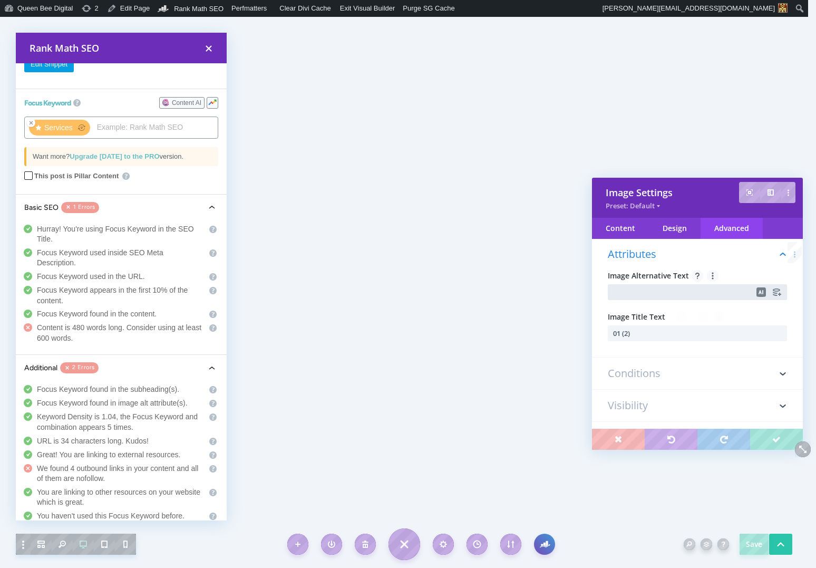
click at [638, 293] on input "text" at bounding box center [697, 292] width 179 height 16
type input "My Process: 1. Measure, 2. Synthesize, 3. Visualize"
click at [645, 336] on input "01 (2)" at bounding box center [697, 333] width 179 height 16
paste input "My Process: 1. Measure, 2. Synthesize, 3. Visualize"
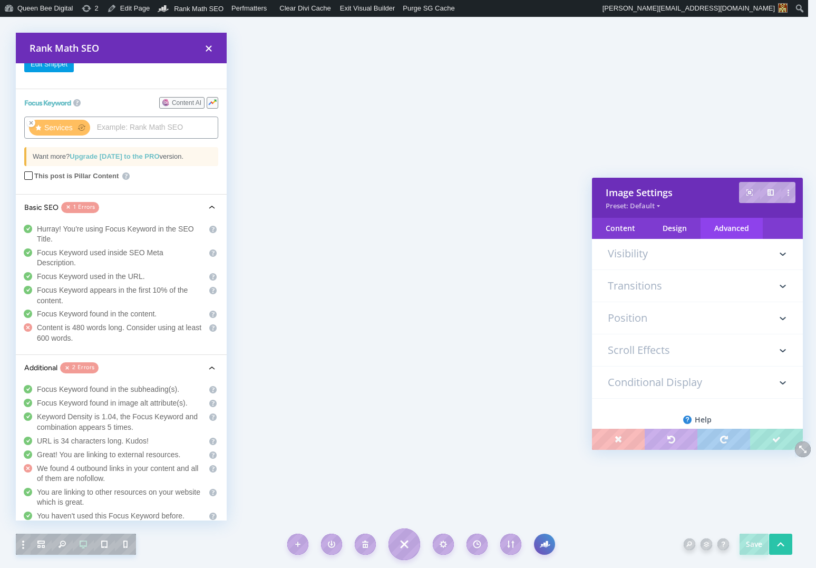
scroll to position [260, 0]
type input "My Process: 1. Measure, 2. Synthesize, 3. Visualize"
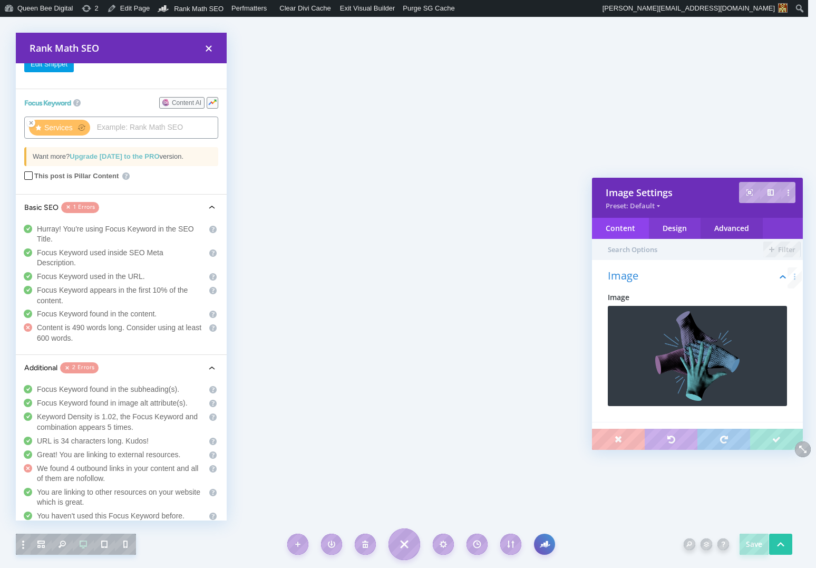
click at [731, 229] on div "Advanced" at bounding box center [732, 228] width 62 height 21
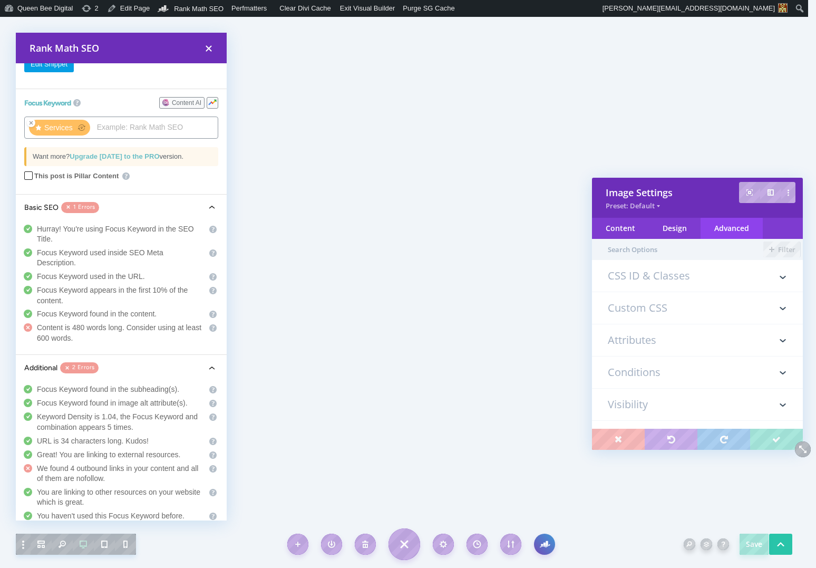
click at [659, 341] on h3 "Attributes" at bounding box center [697, 340] width 179 height 32
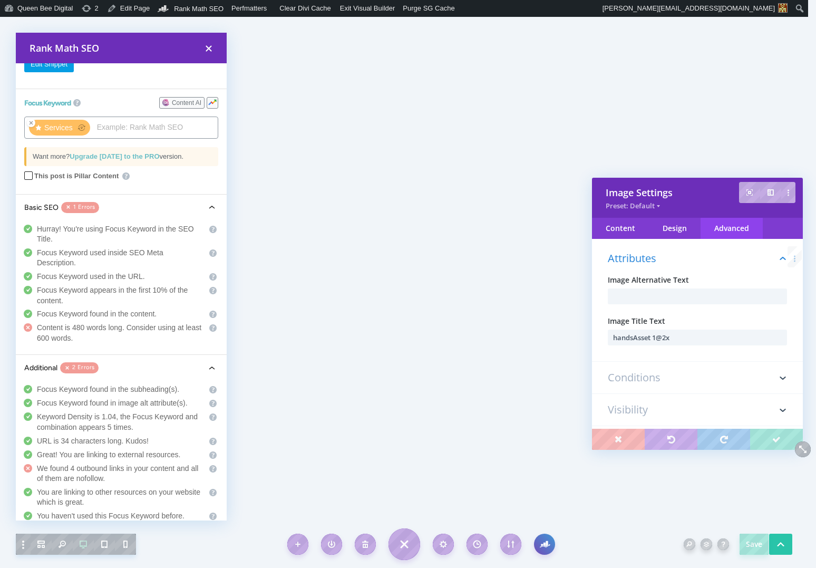
scroll to position [91, 0]
click at [651, 296] on input "text" at bounding box center [697, 292] width 179 height 16
type input "Why Work With Me"
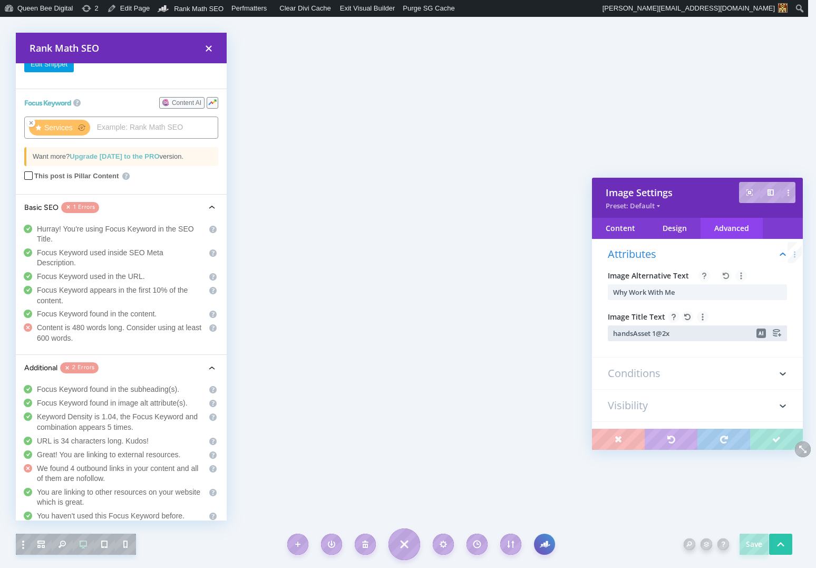
click at [682, 335] on input "handsAsset 1@2x" at bounding box center [697, 333] width 179 height 16
paste input "Why Work With Me"
type input "Why Work With Me"
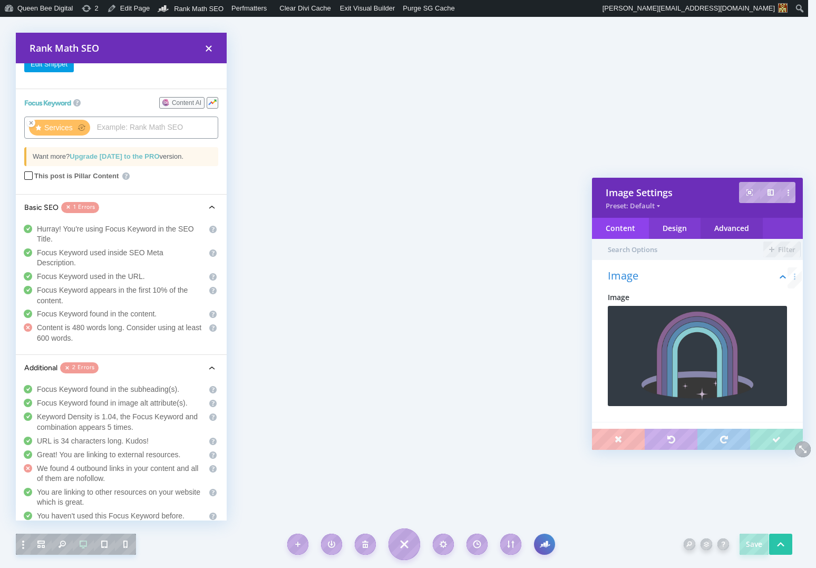
click at [732, 232] on div "Advanced" at bounding box center [732, 228] width 62 height 21
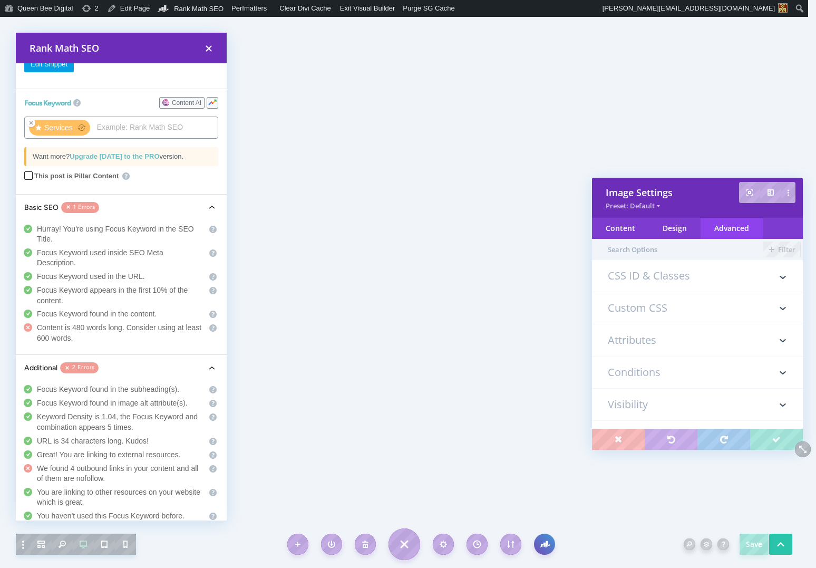
click at [646, 342] on h3 "Attributes" at bounding box center [697, 340] width 179 height 32
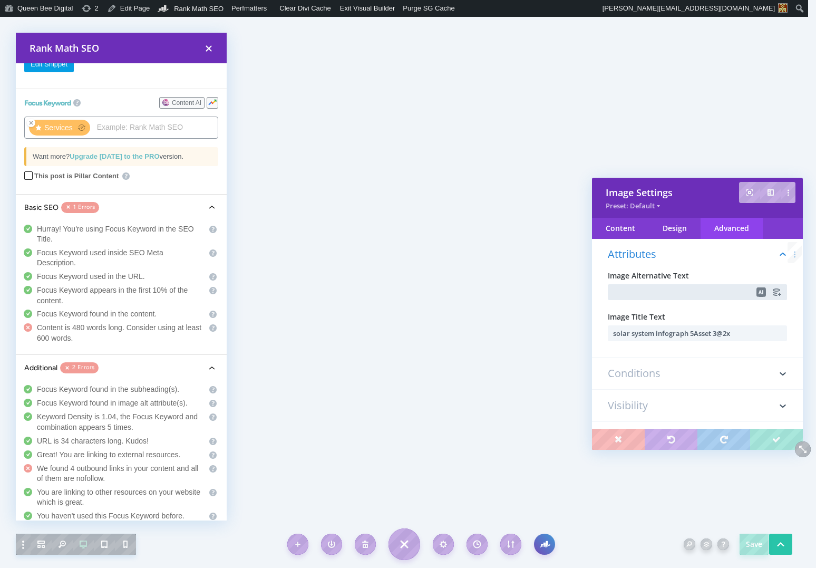
click at [647, 292] on input "text" at bounding box center [697, 292] width 179 height 16
type input "Ready to untangle your analytics?"
click at [669, 335] on input "solar system infograph 5Asset 3@2x" at bounding box center [697, 333] width 179 height 16
paste input "Ready to untangle your analytics?"
type input "Ready to untangle your analytics?"
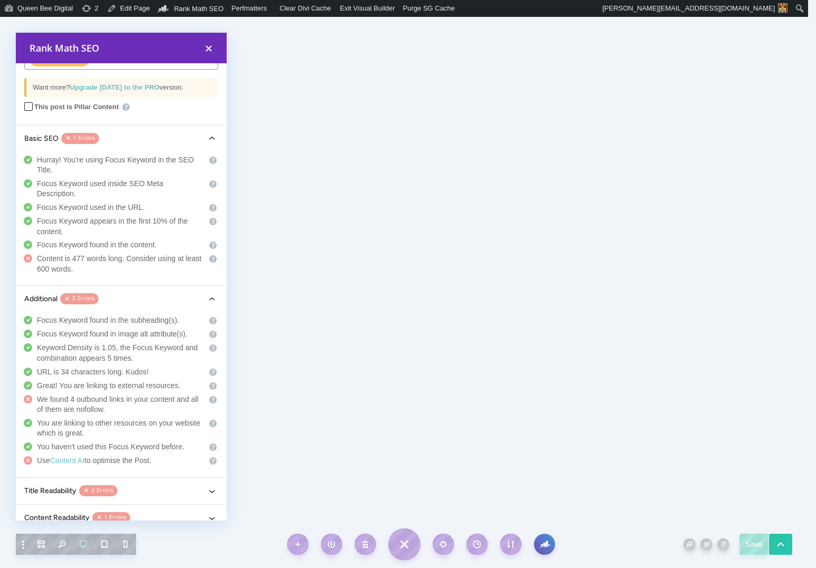
scroll to position [208, 0]
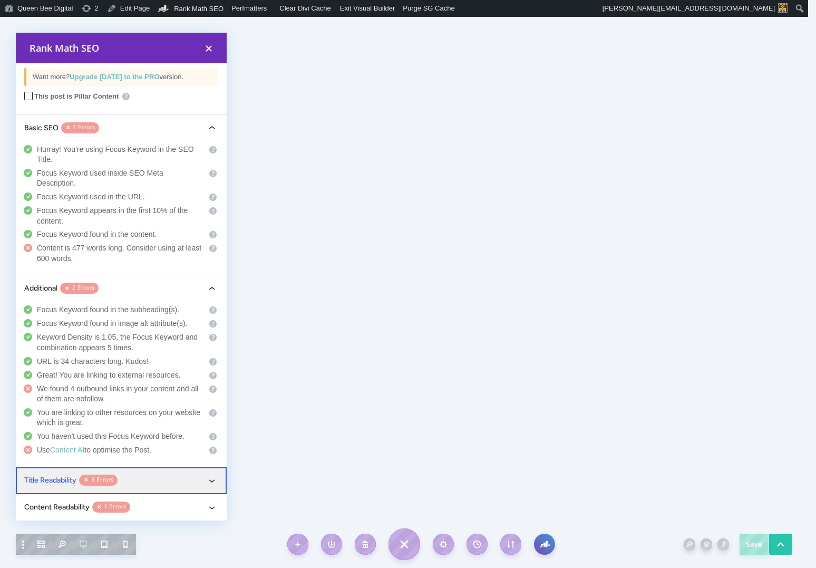
click at [190, 476] on button "Title Readability 3 Errors" at bounding box center [121, 480] width 211 height 27
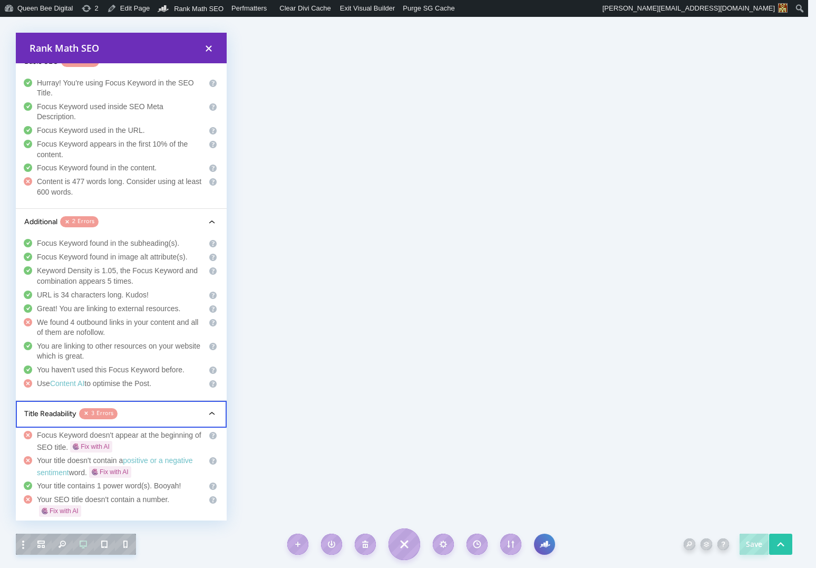
scroll to position [308, 0]
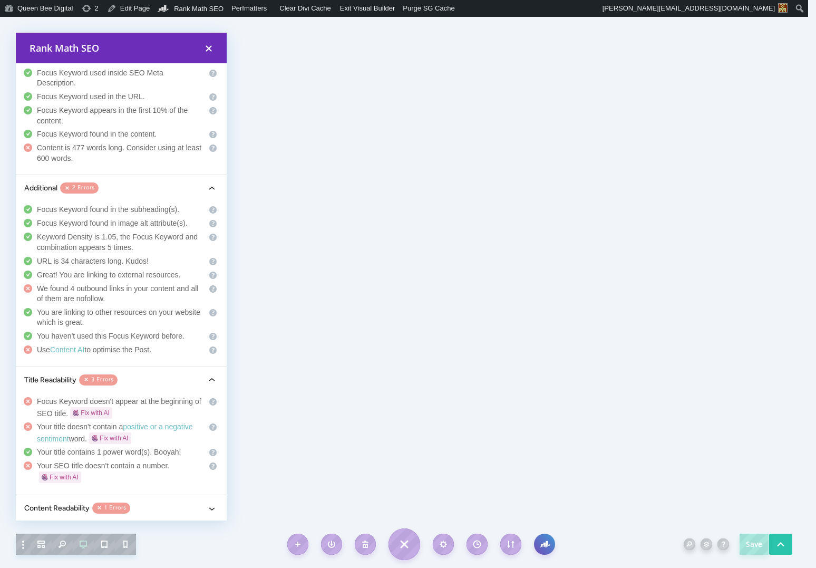
click at [210, 47] on icon "button" at bounding box center [209, 48] width 6 height 6
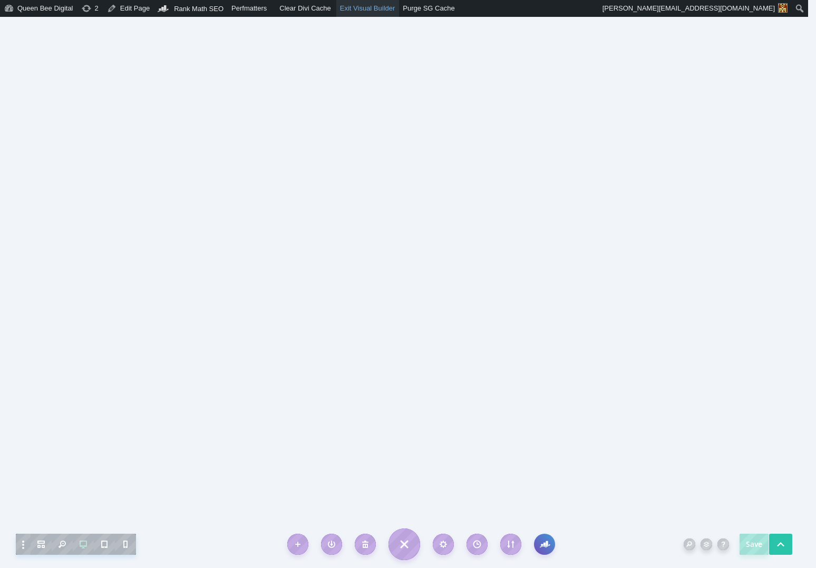
click at [375, 11] on link "Exit Visual Builder" at bounding box center [367, 8] width 63 height 17
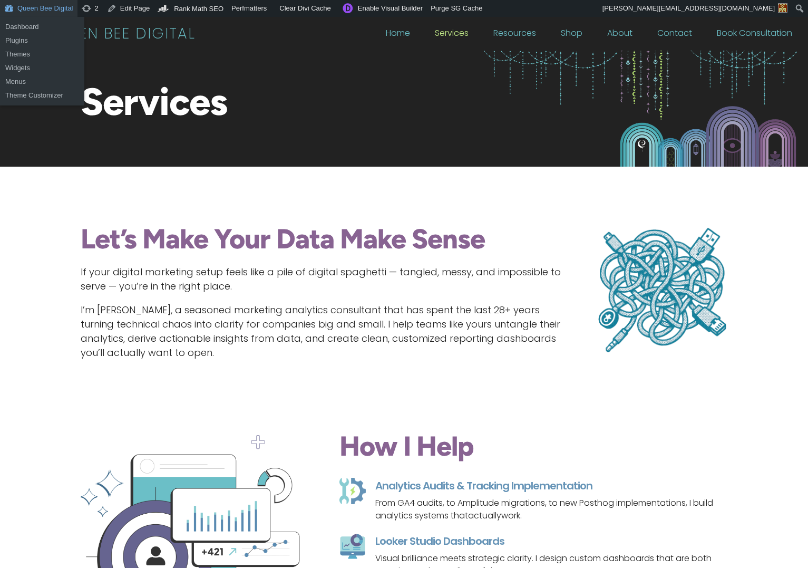
click at [39, 8] on link "Queen Bee Digital" at bounding box center [38, 8] width 77 height 17
